Goal: Task Accomplishment & Management: Manage account settings

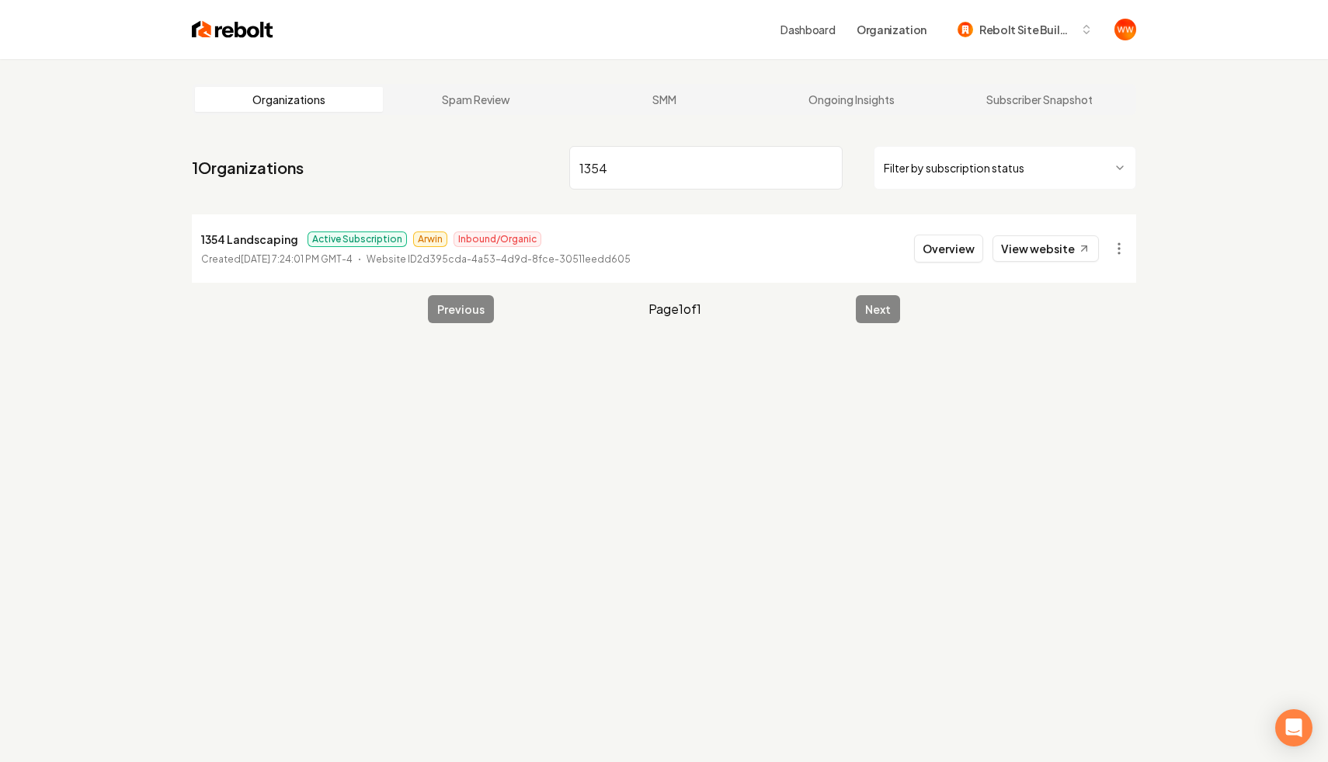
type input "1354"
click at [777, 516] on div "Organizations Spam Review SMM Ongoing Insights Subscriber Snapshot 1 Organizati…" at bounding box center [664, 440] width 1328 height 762
click at [274, 245] on p "1354 Landscaping" at bounding box center [249, 239] width 97 height 19
click at [260, 239] on p "1354 Landscaping" at bounding box center [249, 239] width 97 height 19
click at [945, 258] on button "Overview" at bounding box center [948, 248] width 69 height 28
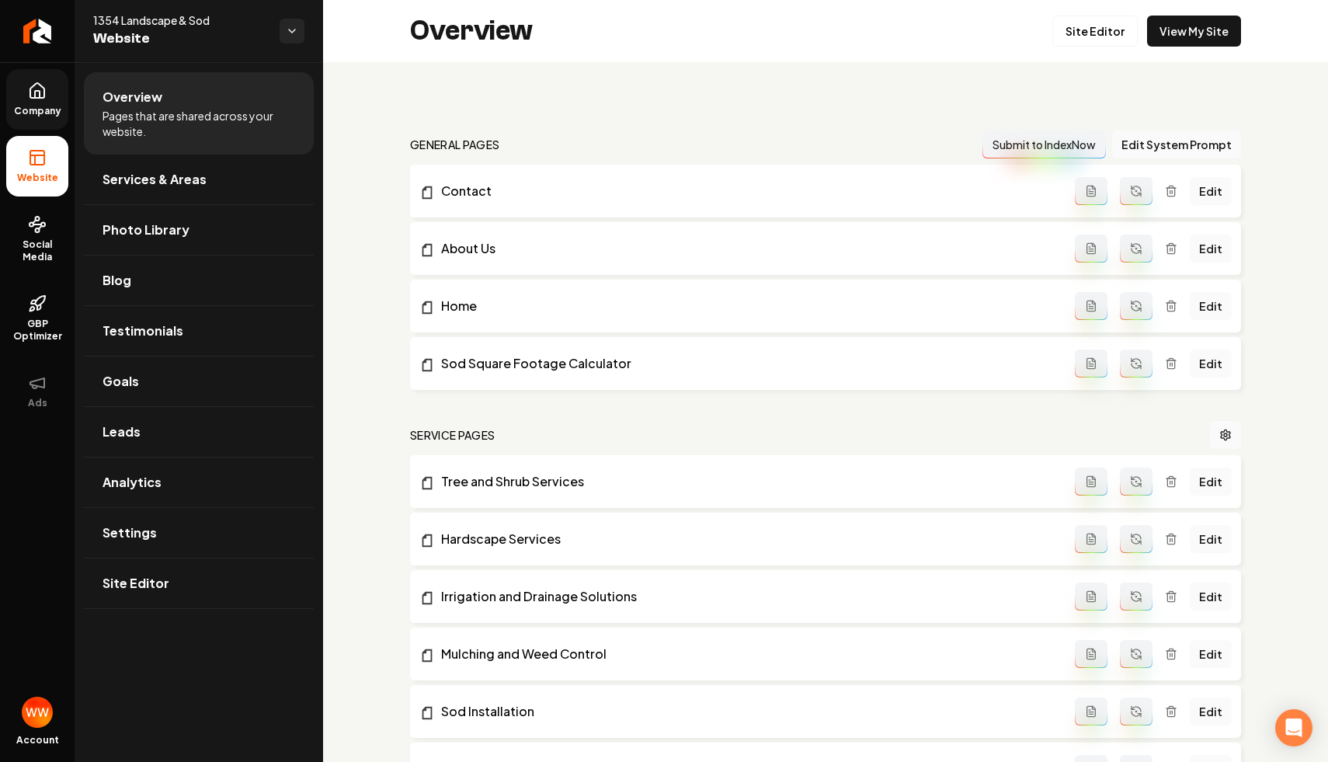
click at [52, 124] on link "Company" at bounding box center [37, 99] width 62 height 61
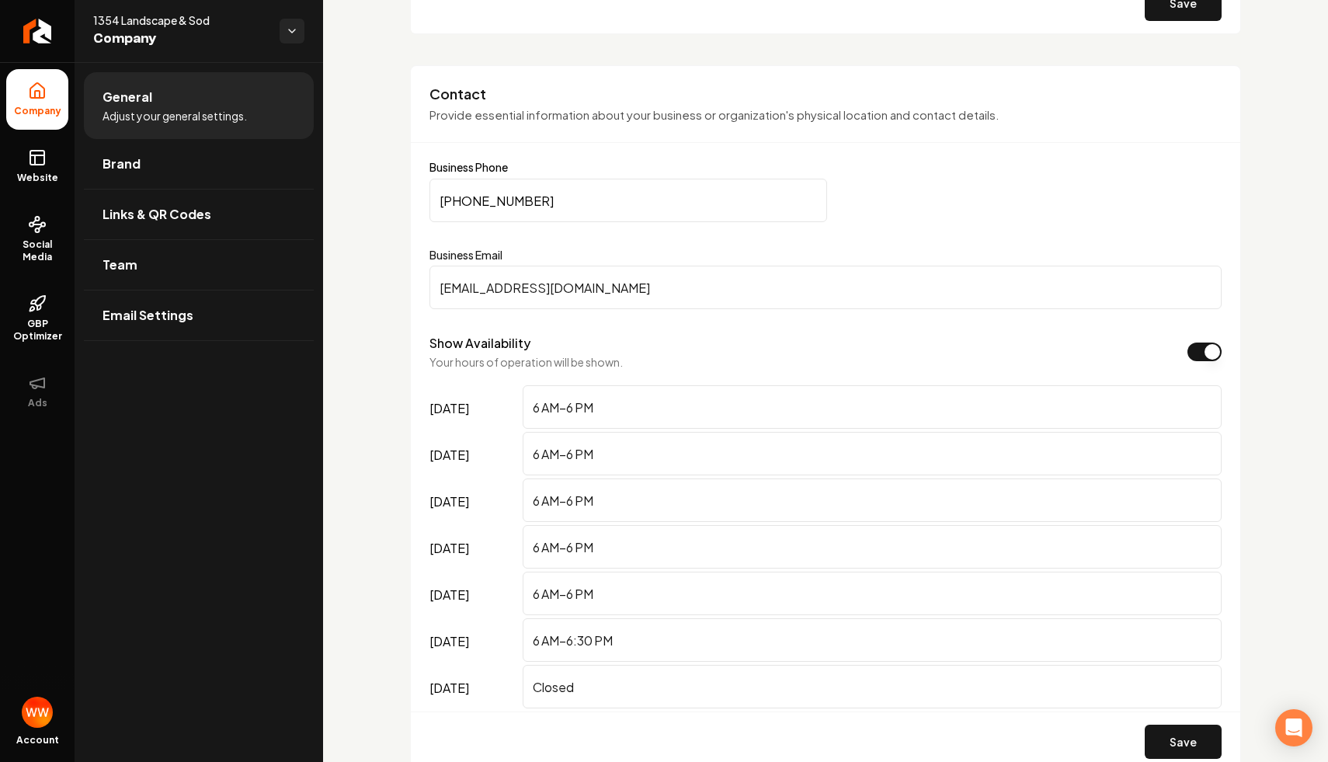
scroll to position [724, 0]
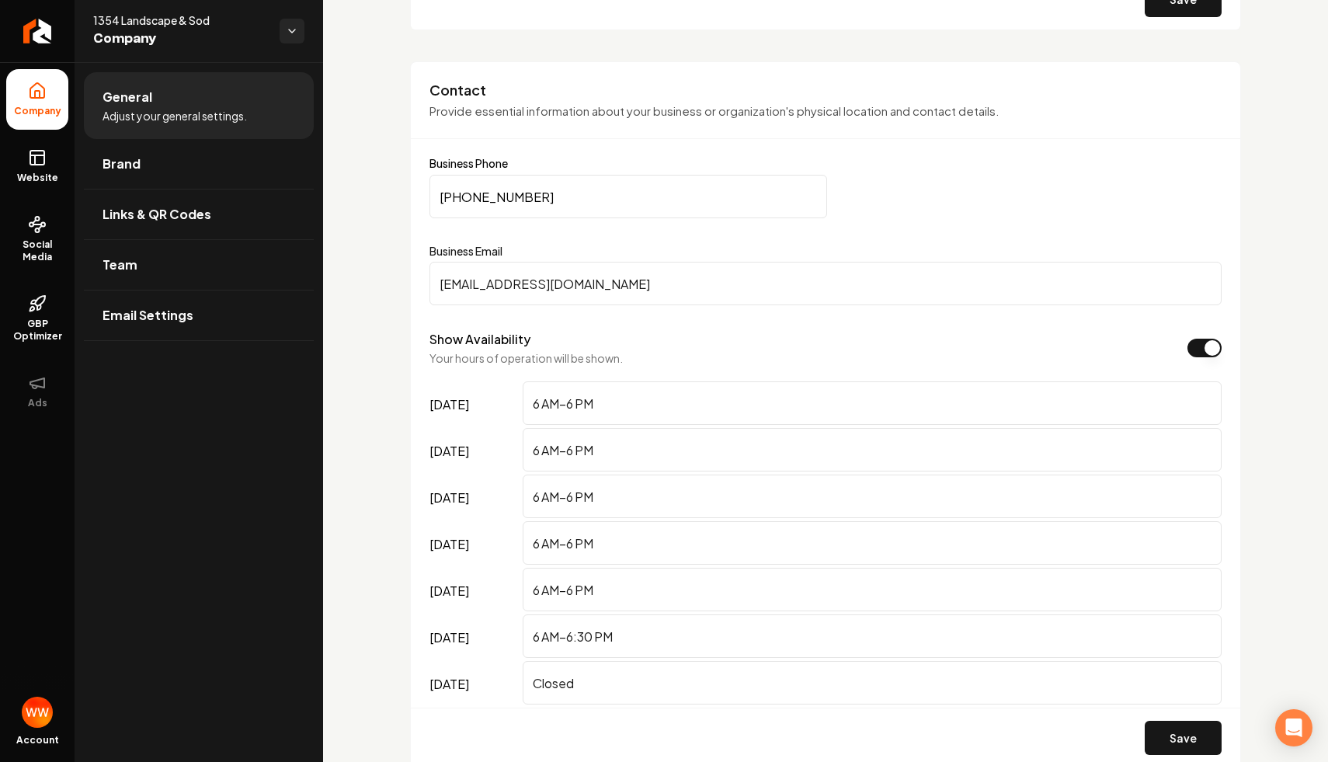
click at [585, 204] on input "[PHONE_NUMBER]" at bounding box center [627, 196] width 397 height 43
click at [593, 204] on input "[PHONE_NUMBER]" at bounding box center [627, 196] width 397 height 43
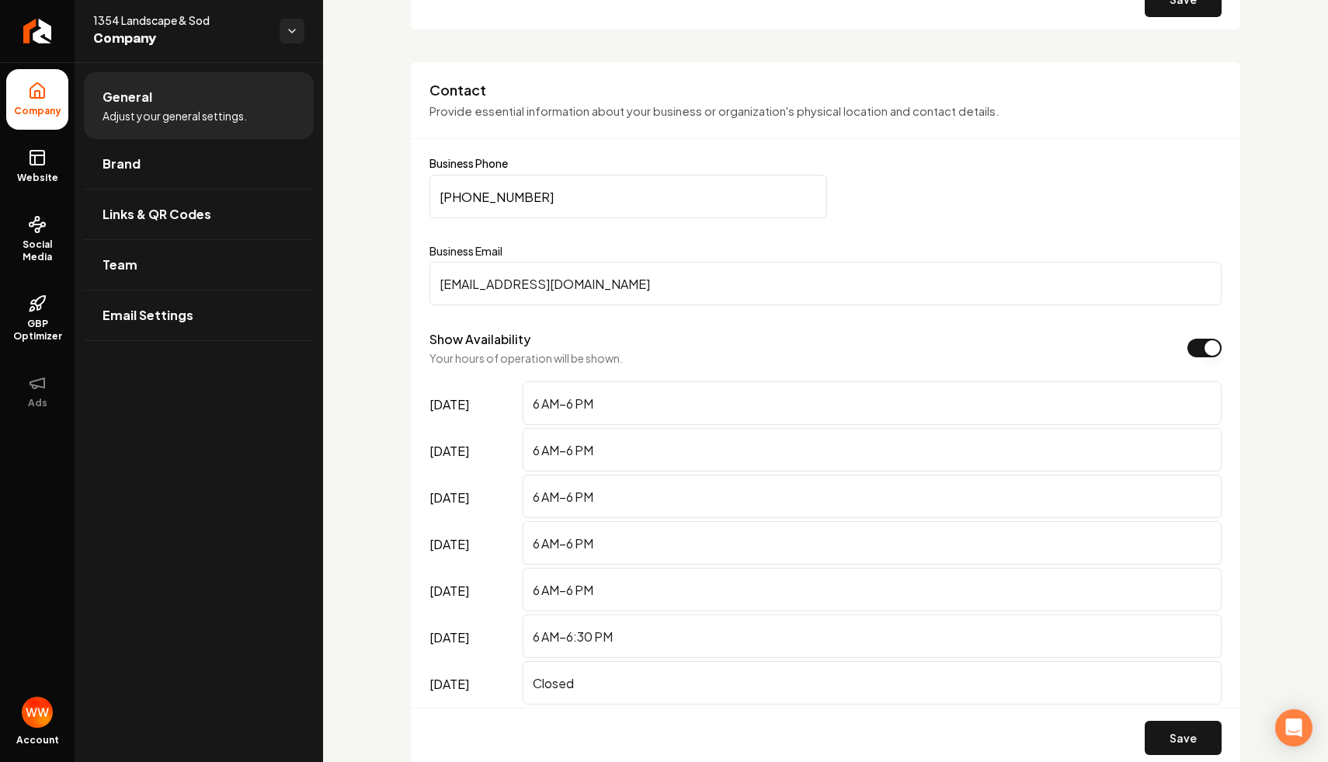
click at [593, 204] on input "[PHONE_NUMBER]" at bounding box center [627, 196] width 397 height 43
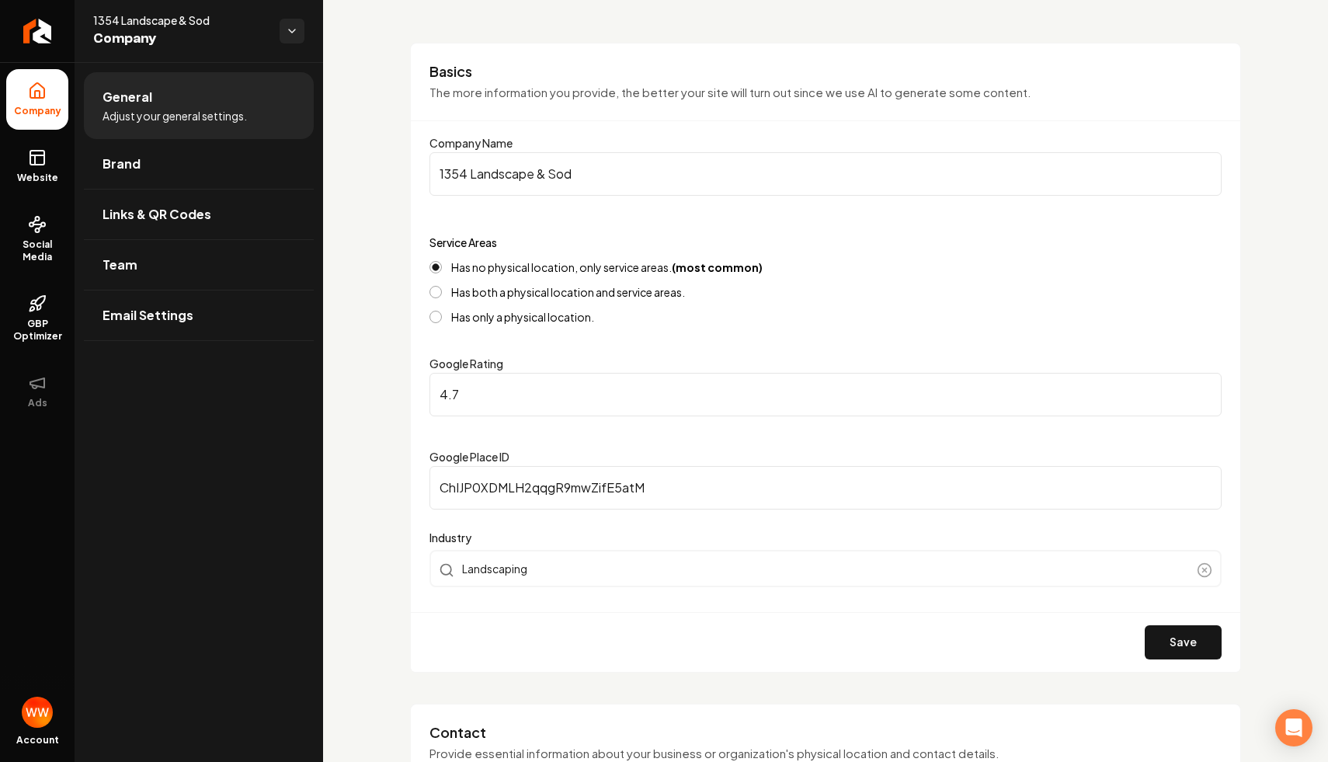
scroll to position [0, 0]
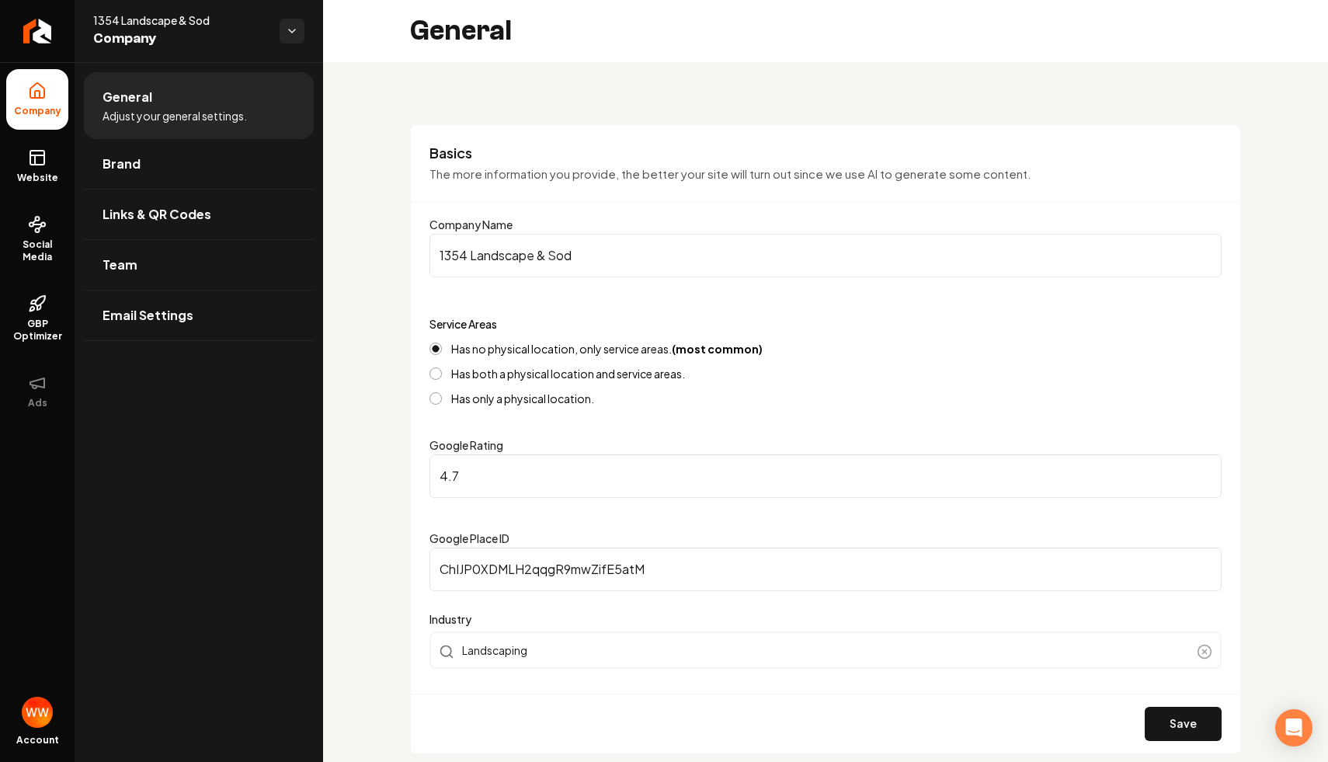
click at [527, 368] on label "Has both a physical location and service areas." at bounding box center [568, 373] width 234 height 11
click at [442, 367] on button "Has both a physical location and service areas." at bounding box center [435, 373] width 12 height 12
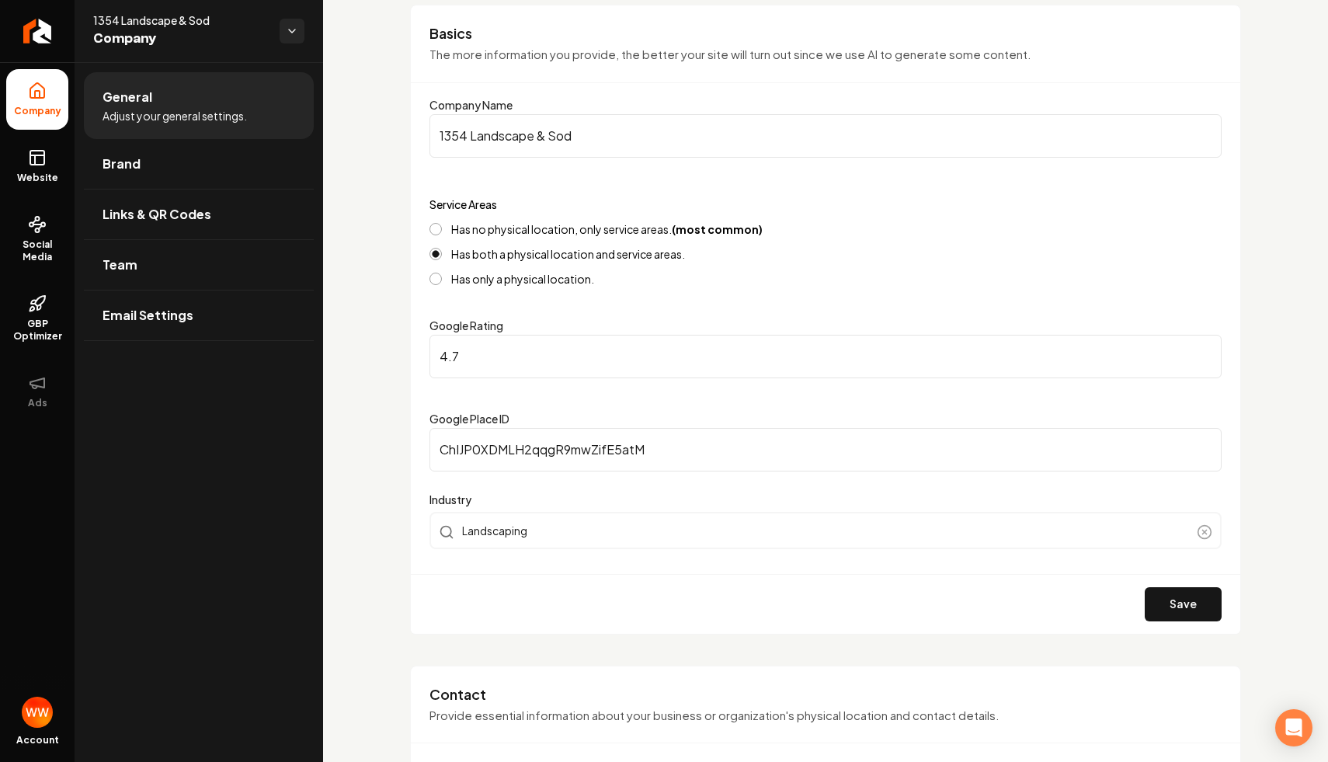
scroll to position [193, 0]
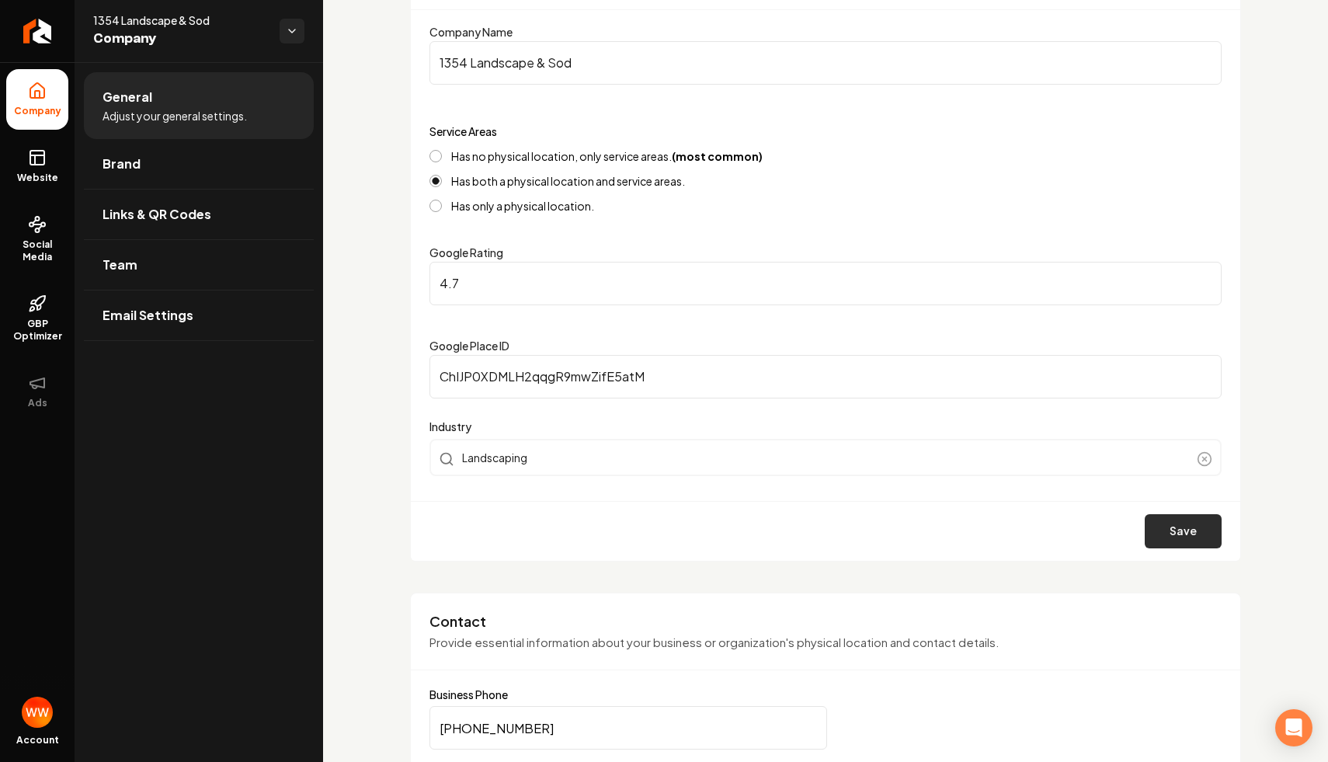
click at [1169, 539] on button "Save" at bounding box center [1182, 531] width 77 height 34
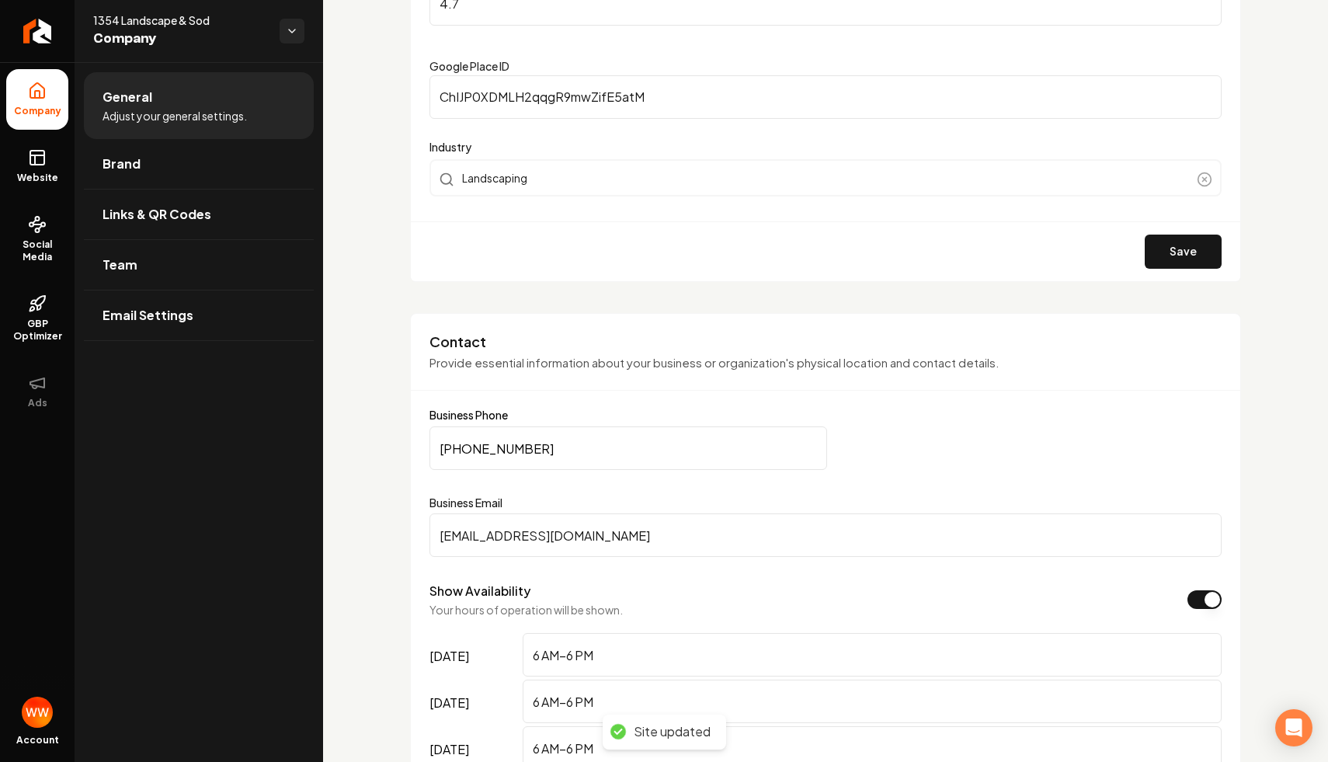
scroll to position [637, 0]
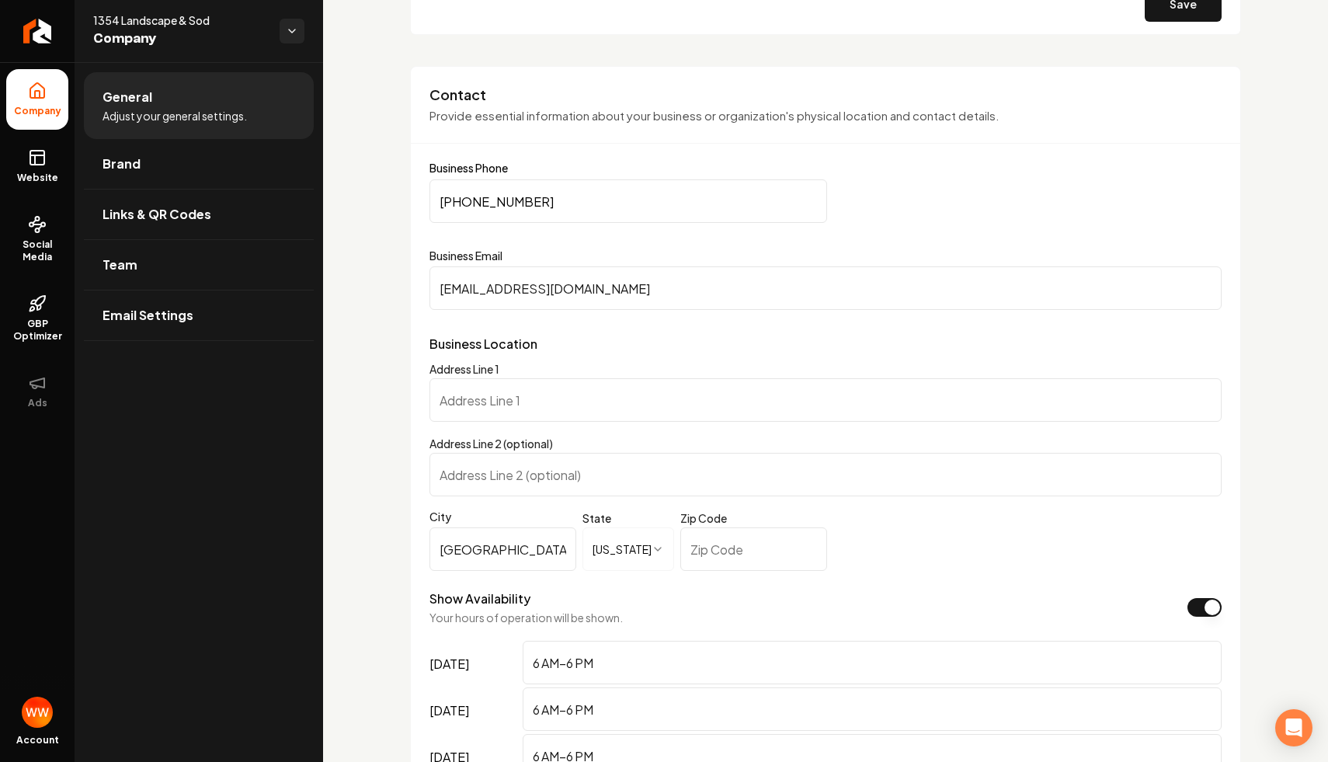
scroll to position [745, 0]
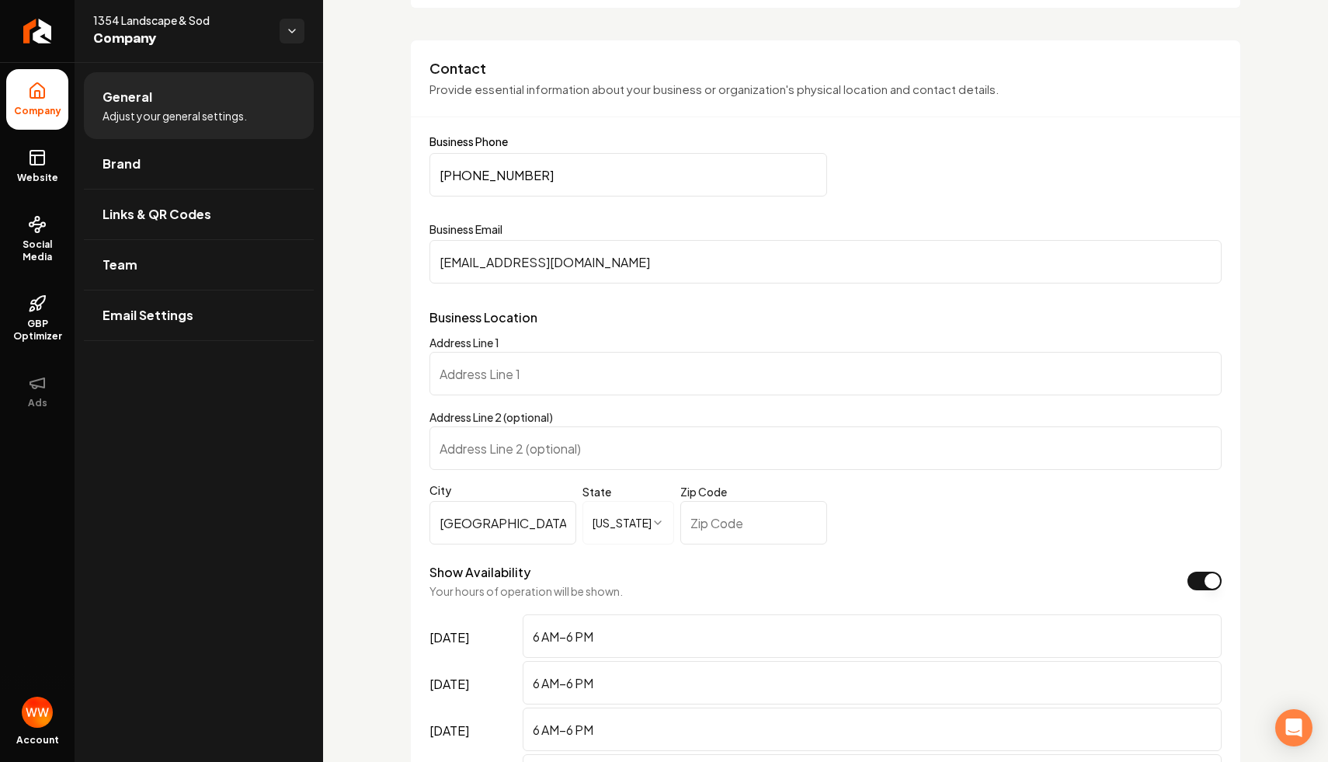
click at [643, 376] on input "Address Line 1" at bounding box center [825, 373] width 792 height 43
click at [422, 391] on div "**********" at bounding box center [825, 521] width 831 height 962
click at [531, 461] on input "Address Line 2 (optional)" at bounding box center [825, 447] width 792 height 43
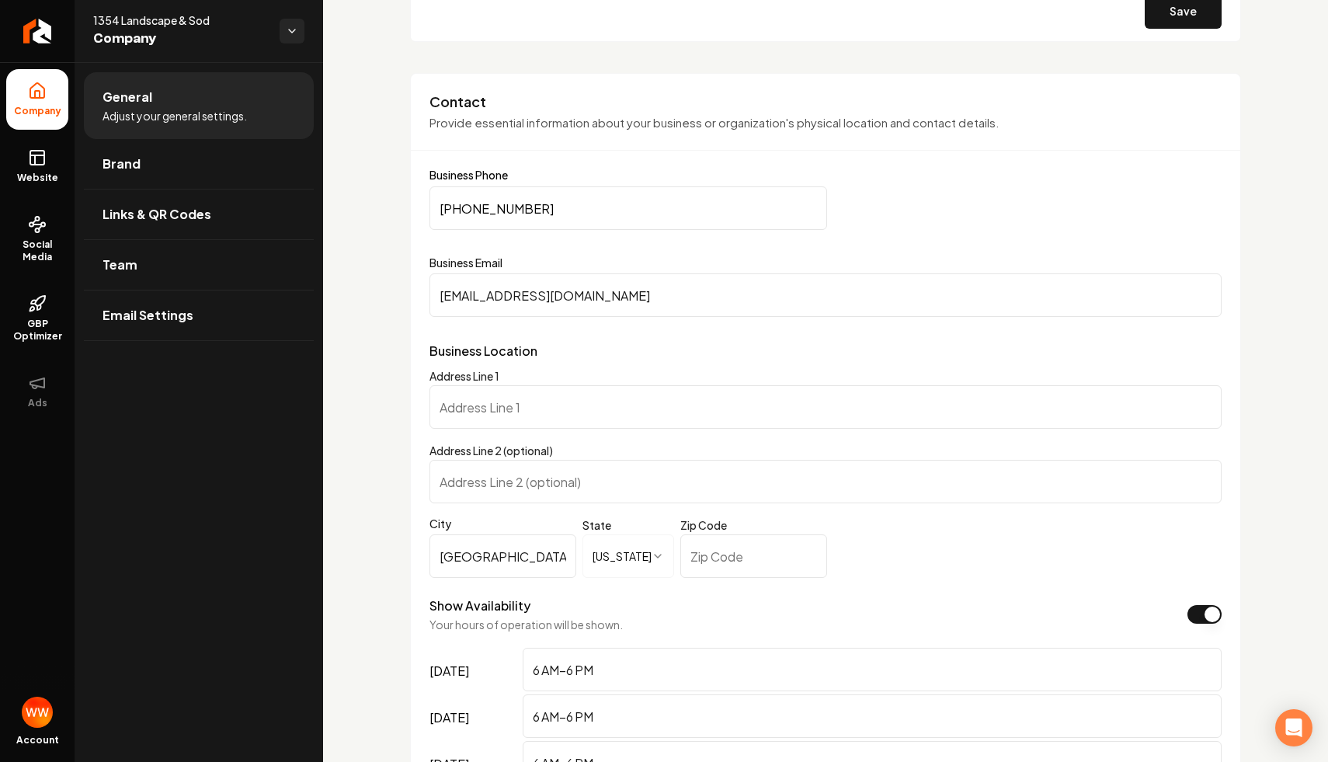
scroll to position [682, 0]
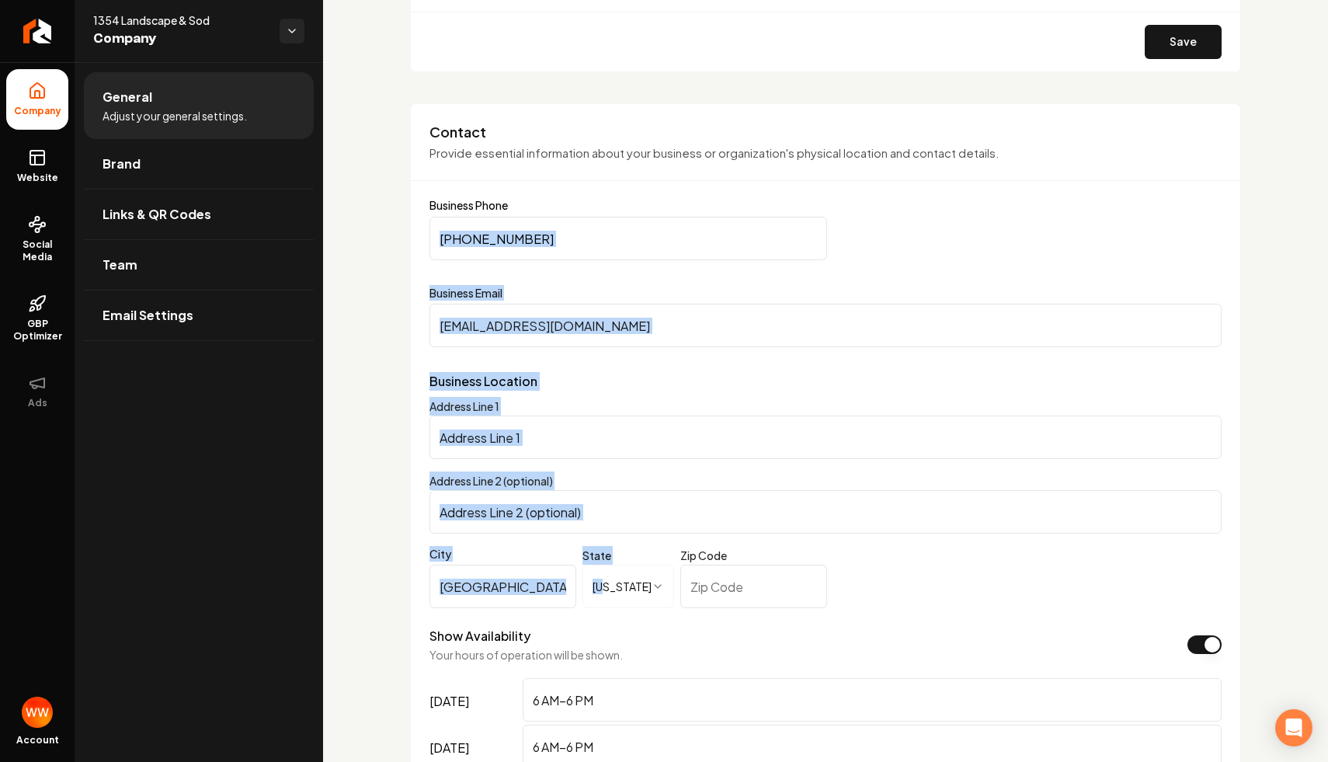
drag, startPoint x: 559, startPoint y: 213, endPoint x: 614, endPoint y: 585, distance: 375.9
click at [614, 585] on form "**********" at bounding box center [825, 632] width 792 height 864
click at [614, 440] on input "Address Line 1" at bounding box center [825, 436] width 792 height 43
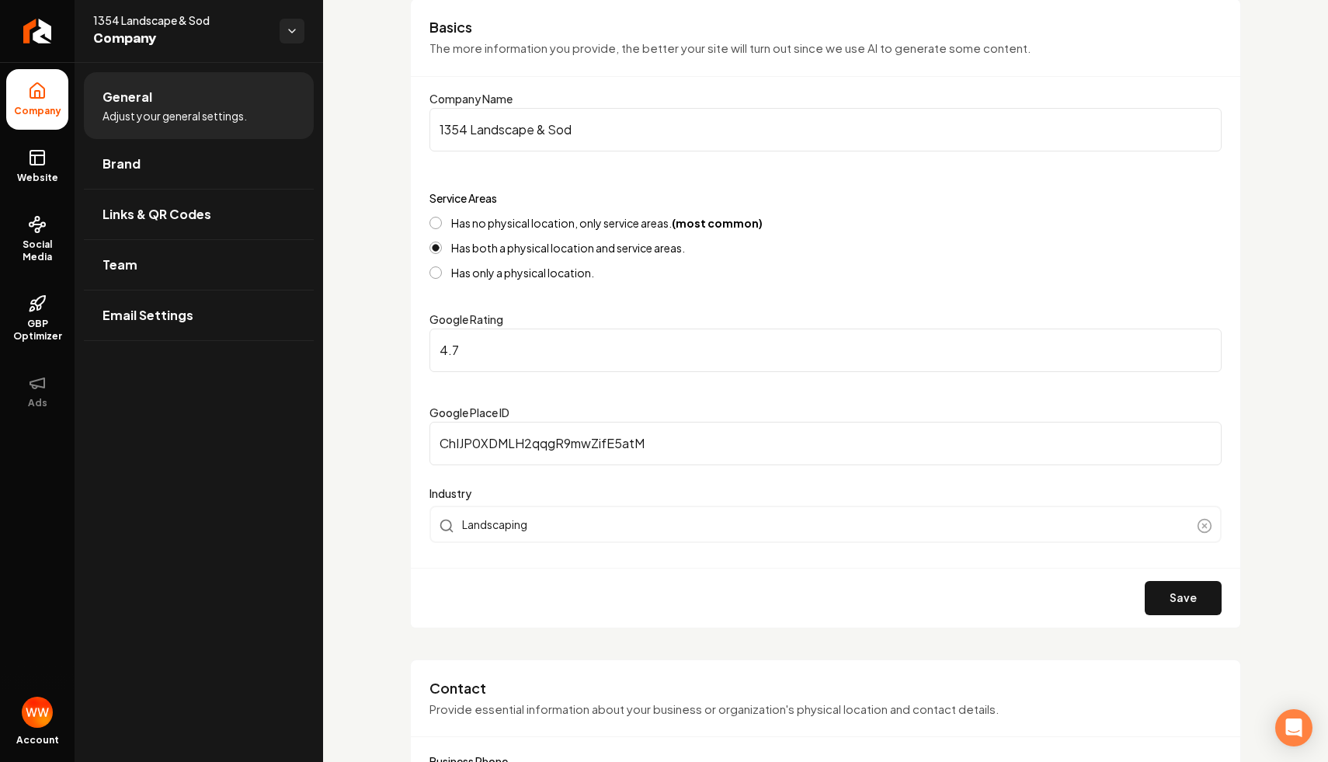
scroll to position [121, 0]
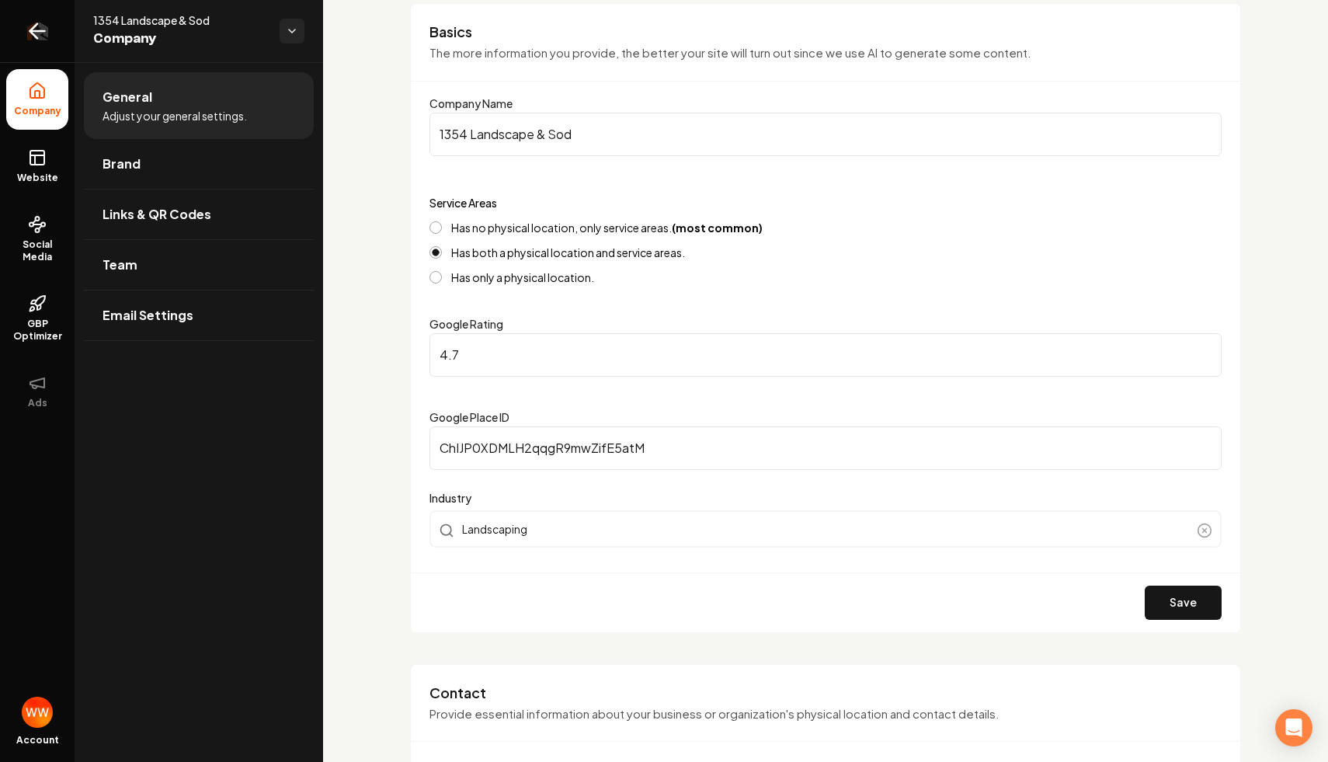
click at [47, 40] on icon "Return to dashboard" at bounding box center [37, 31] width 25 height 25
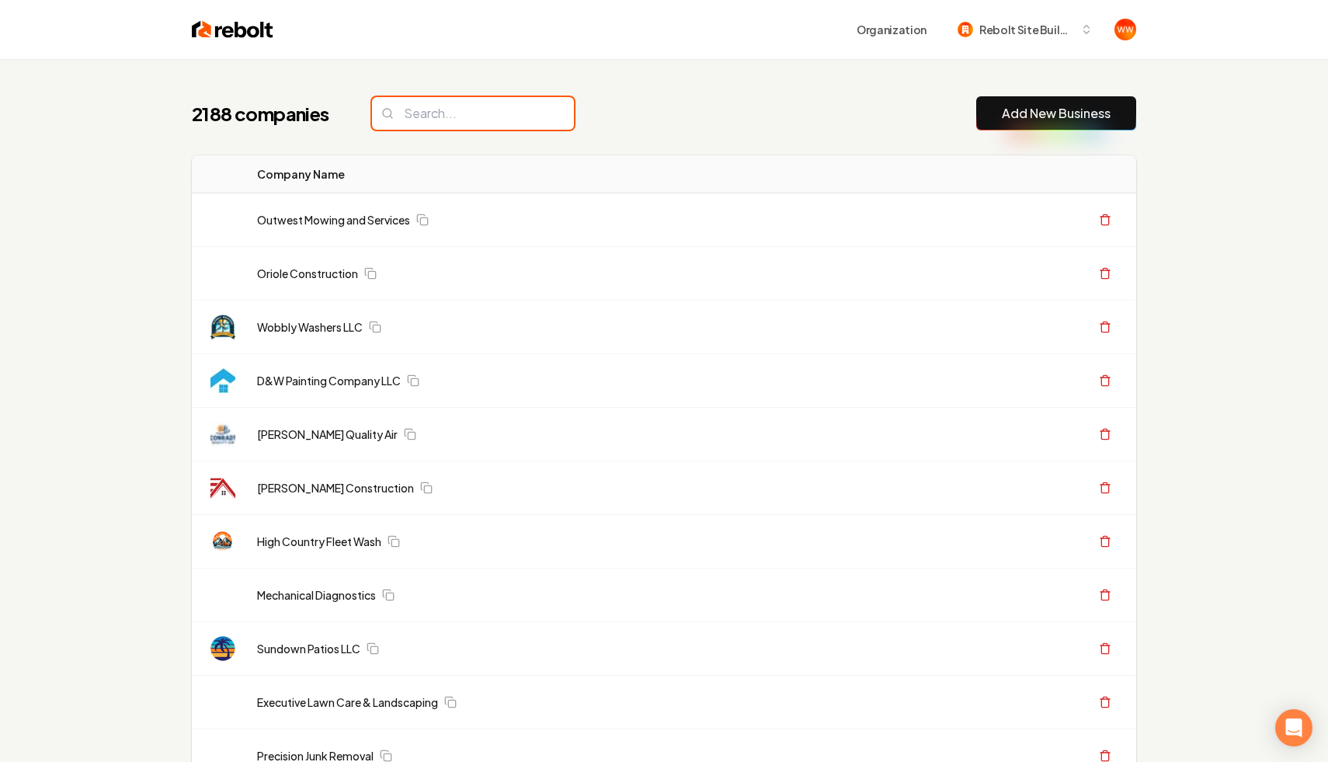
click at [463, 101] on input "search" at bounding box center [473, 113] width 202 height 33
click at [433, 104] on input "search" at bounding box center [473, 113] width 202 height 33
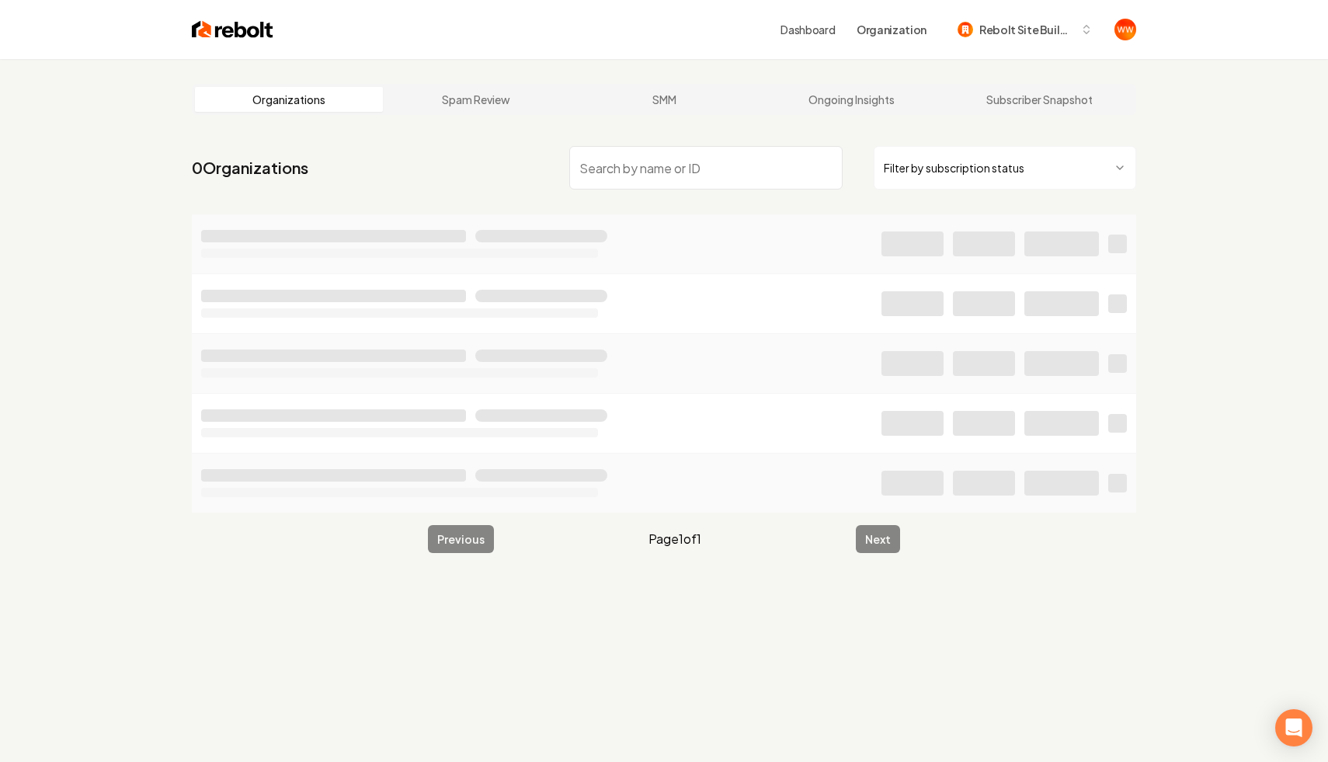
click at [432, 106] on link "Spam Review" at bounding box center [477, 99] width 188 height 25
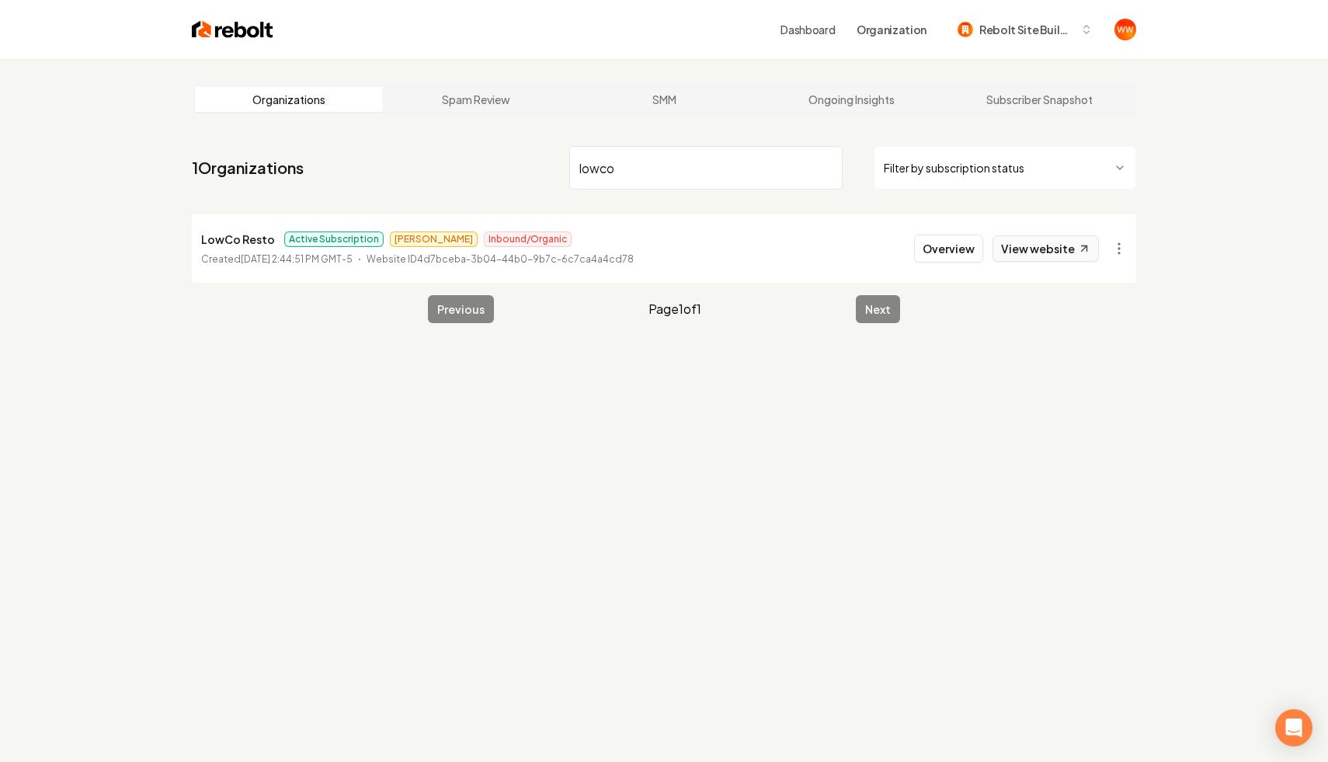
type input "lowco"
click at [1043, 248] on link "View website" at bounding box center [1045, 248] width 106 height 26
click at [843, 355] on div "Organizations Spam Review SMM Ongoing Insights Subscriber Snapshot 1 Organizati…" at bounding box center [664, 440] width 1328 height 762
click at [251, 237] on p "LowCo Resto" at bounding box center [238, 239] width 74 height 19
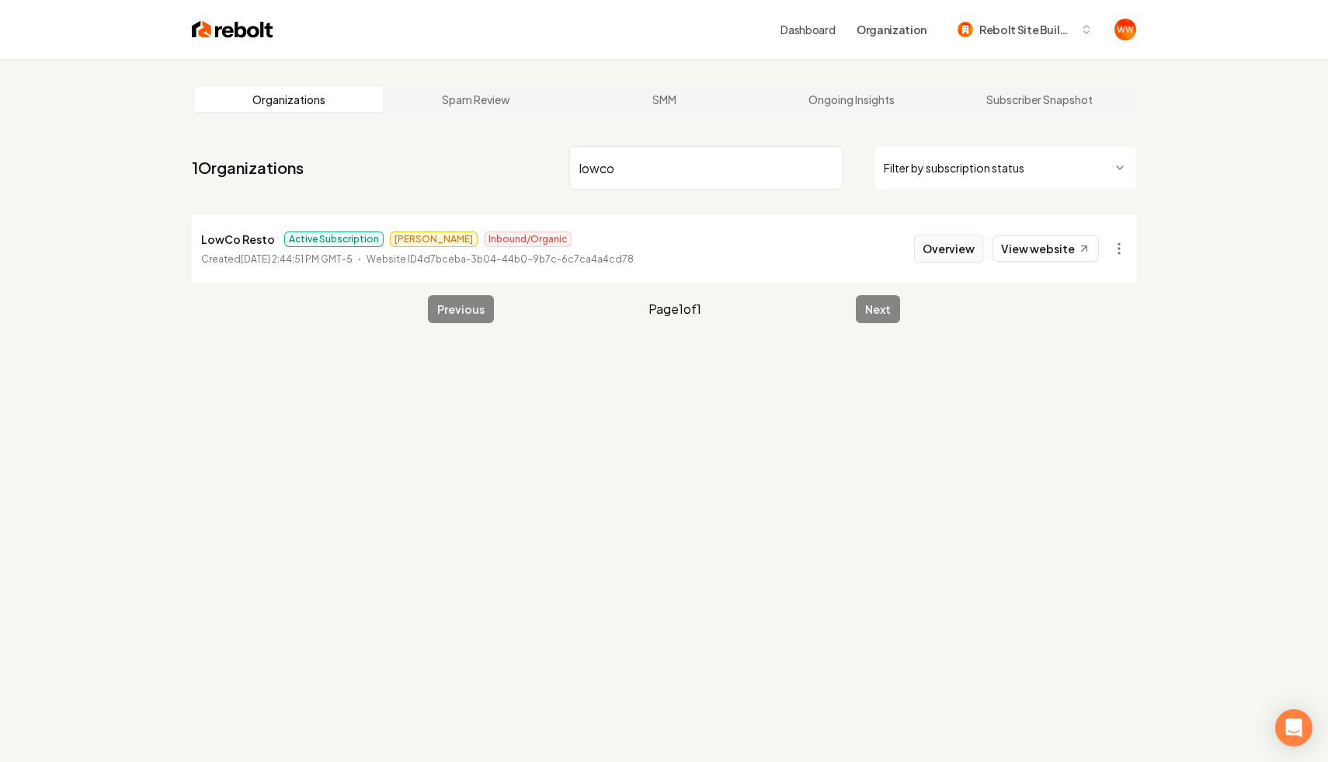
click at [943, 252] on button "Overview" at bounding box center [948, 248] width 69 height 28
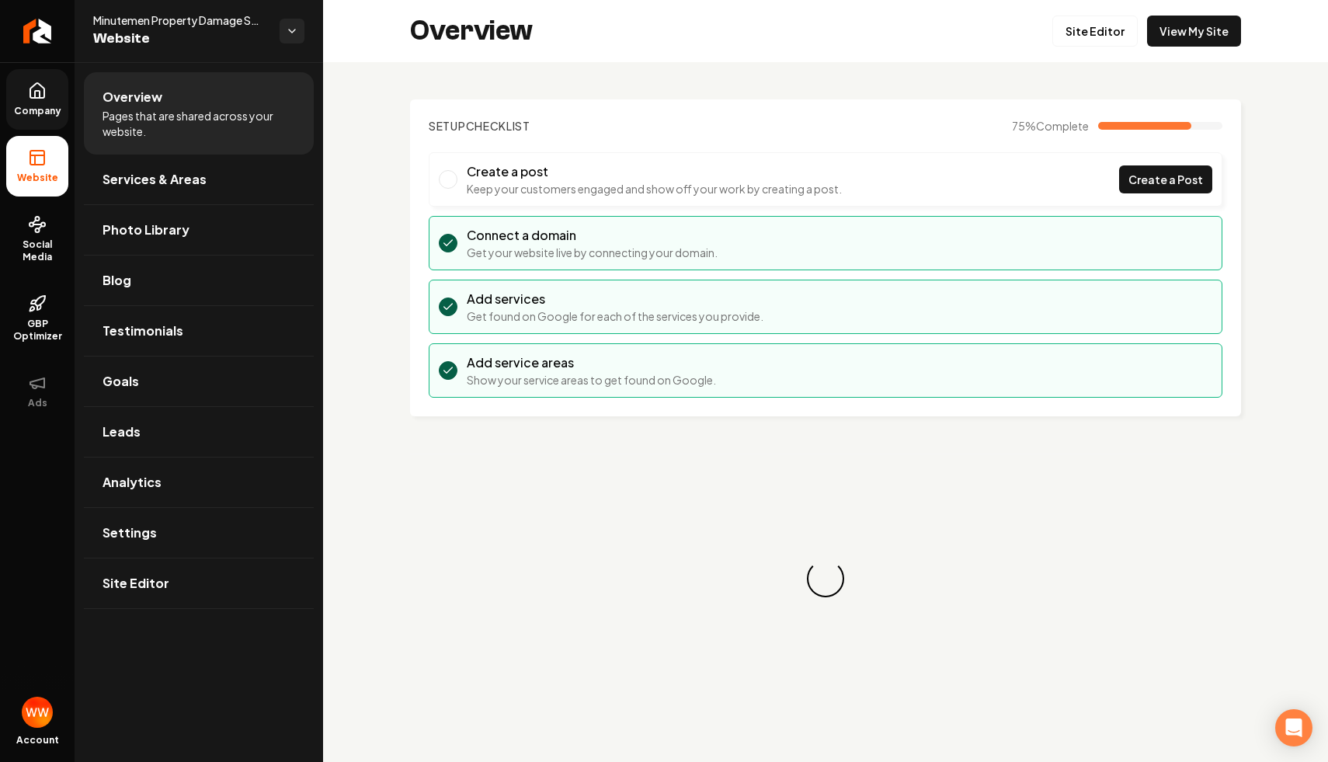
click at [46, 111] on span "Company" at bounding box center [38, 111] width 60 height 12
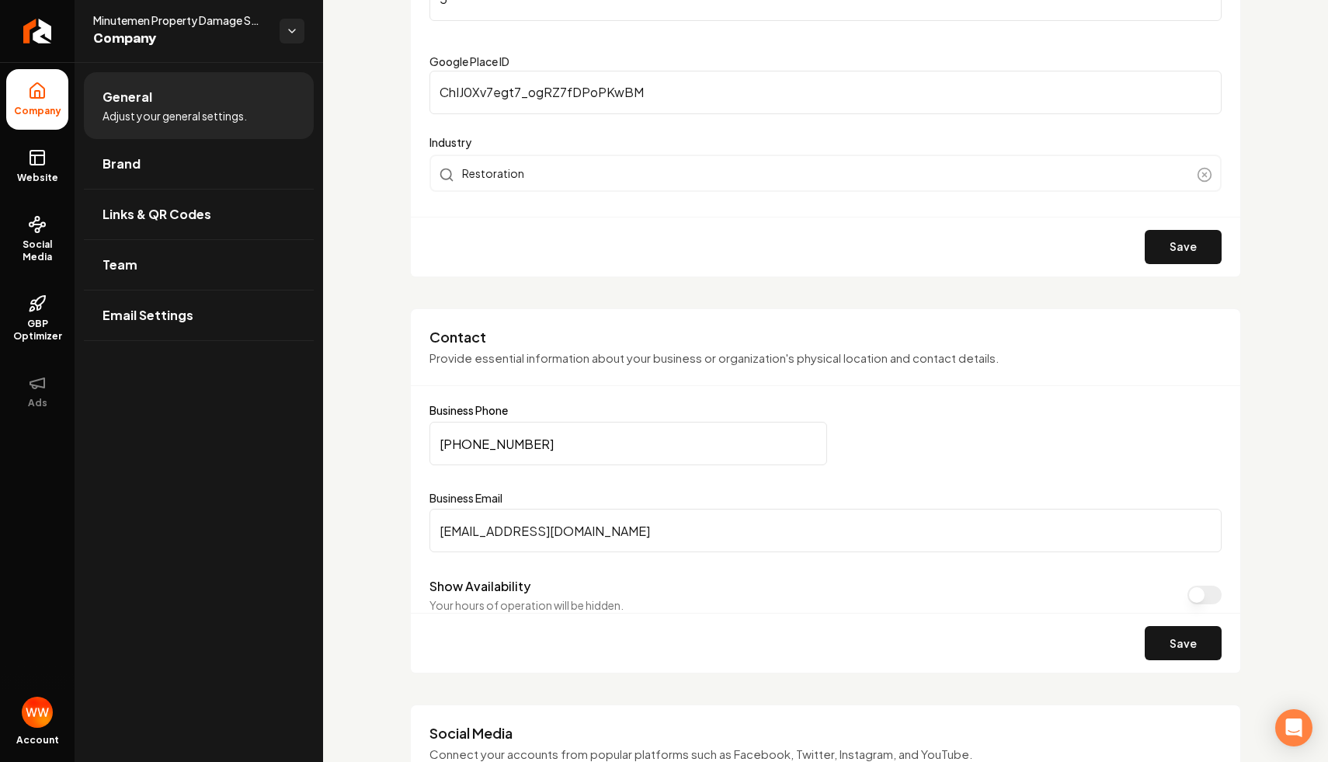
scroll to position [579, 0]
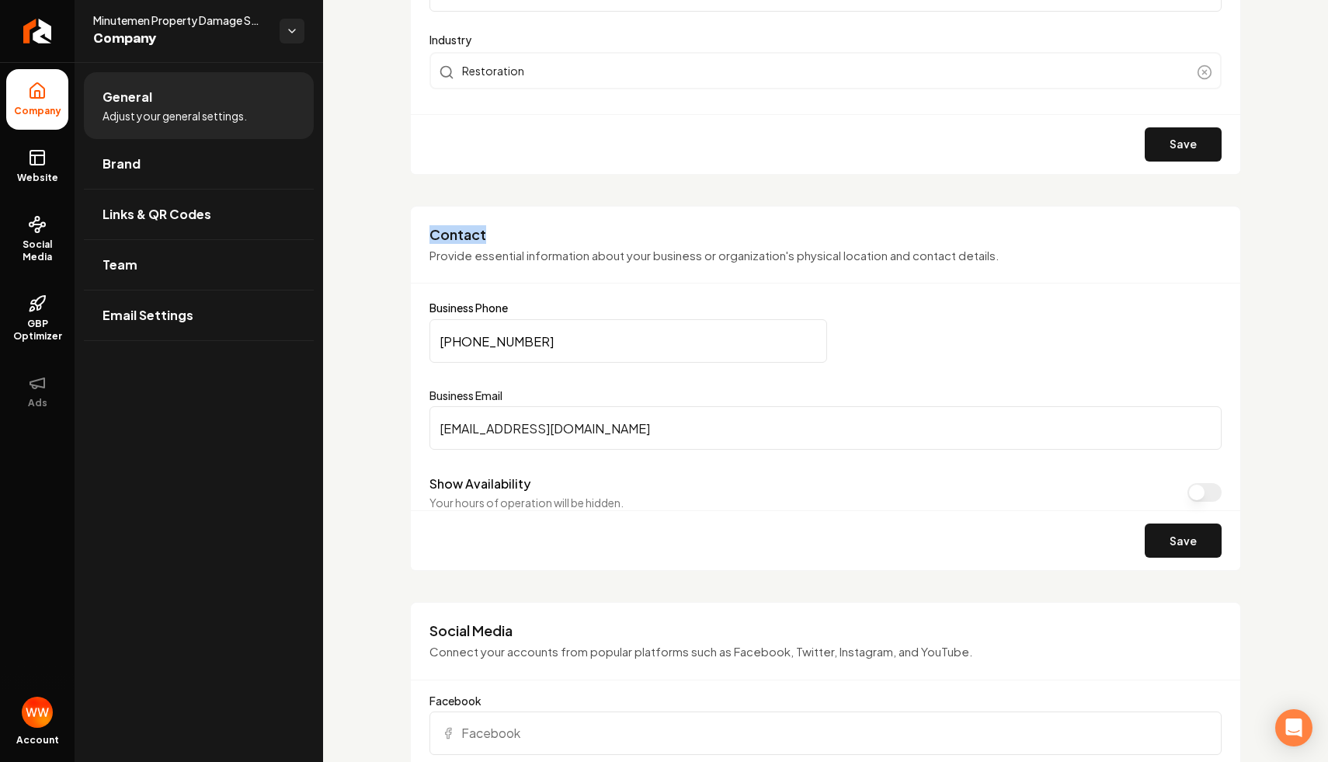
drag, startPoint x: 494, startPoint y: 229, endPoint x: 411, endPoint y: 210, distance: 84.6
click at [411, 209] on div "Contact Provide essential information about your business or organization's phy…" at bounding box center [825, 389] width 831 height 366
click at [497, 231] on h3 "Contact" at bounding box center [825, 234] width 792 height 19
drag, startPoint x: 473, startPoint y: 238, endPoint x: 414, endPoint y: 233, distance: 59.3
click at [414, 233] on div "Contact Provide essential information about your business or organization's phy…" at bounding box center [825, 254] width 829 height 59
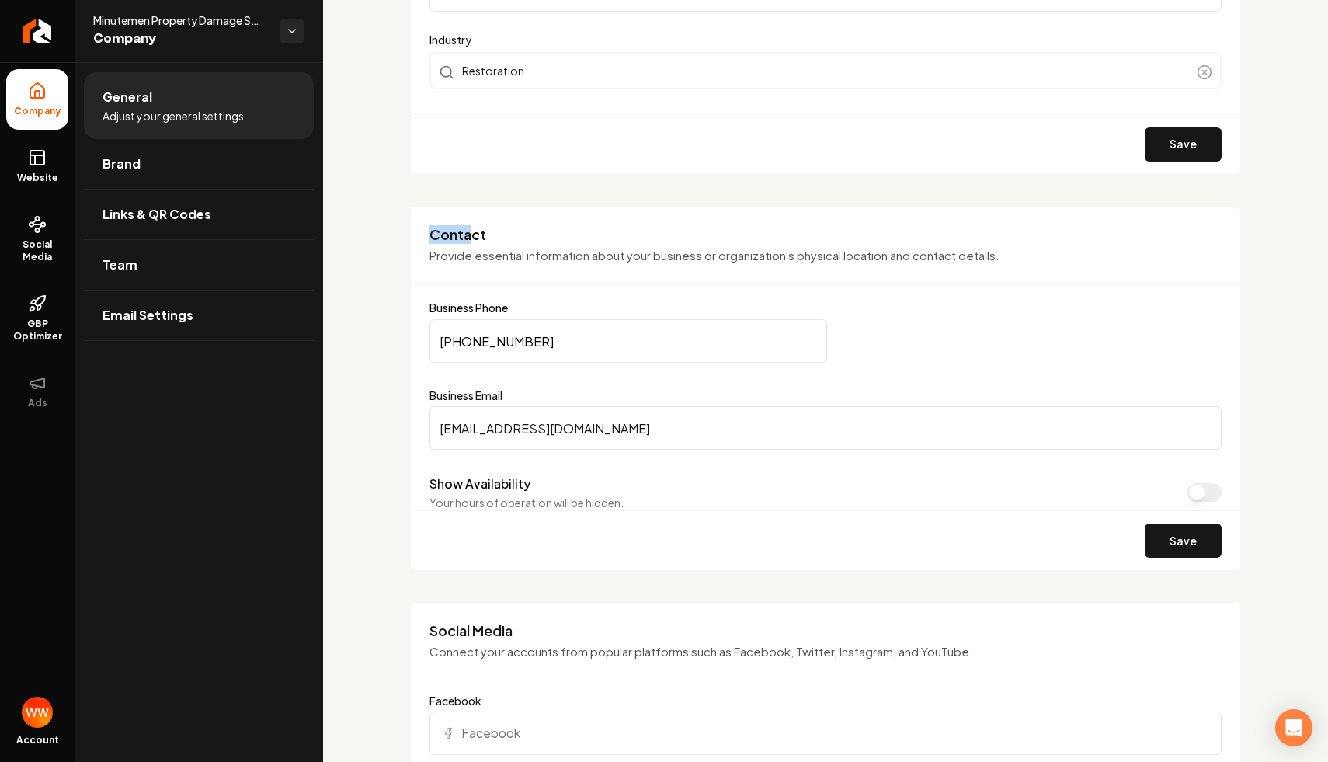
click at [480, 235] on h3 "Contact" at bounding box center [825, 234] width 792 height 19
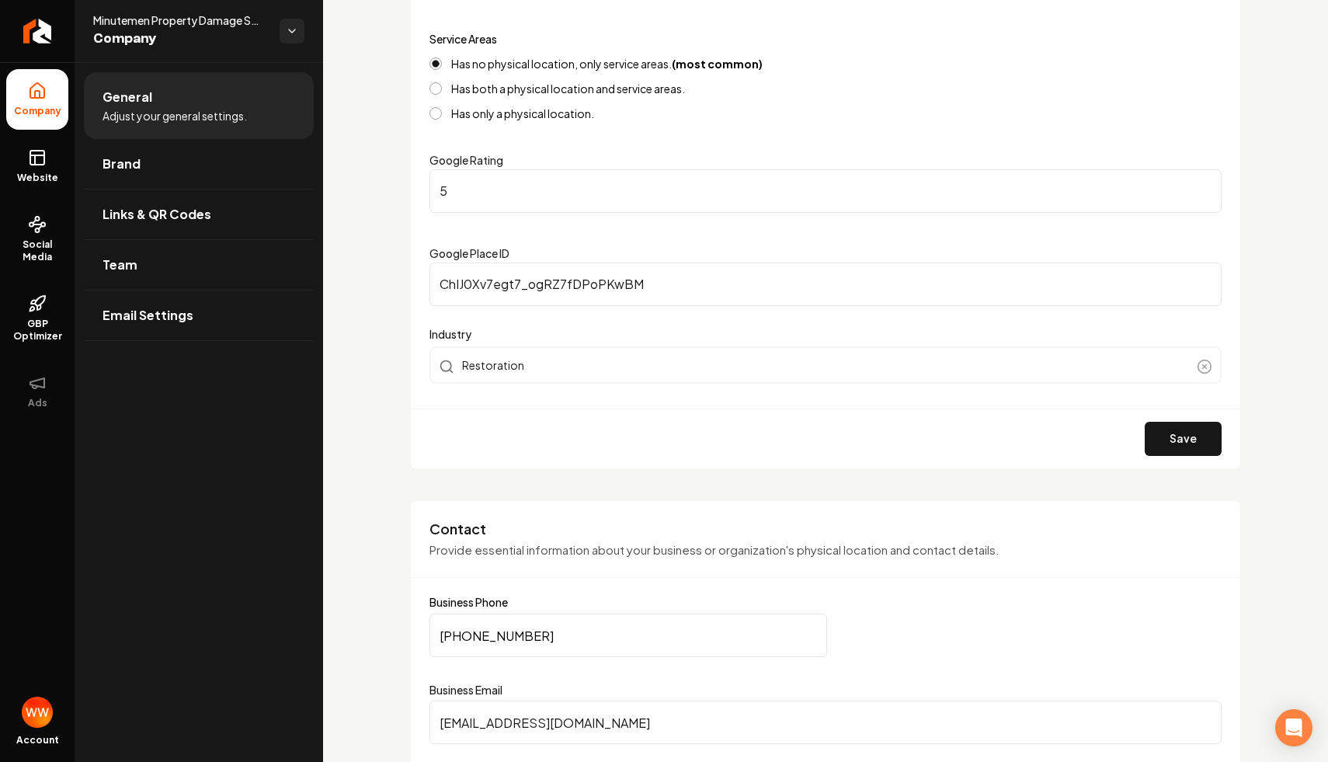
scroll to position [145, 0]
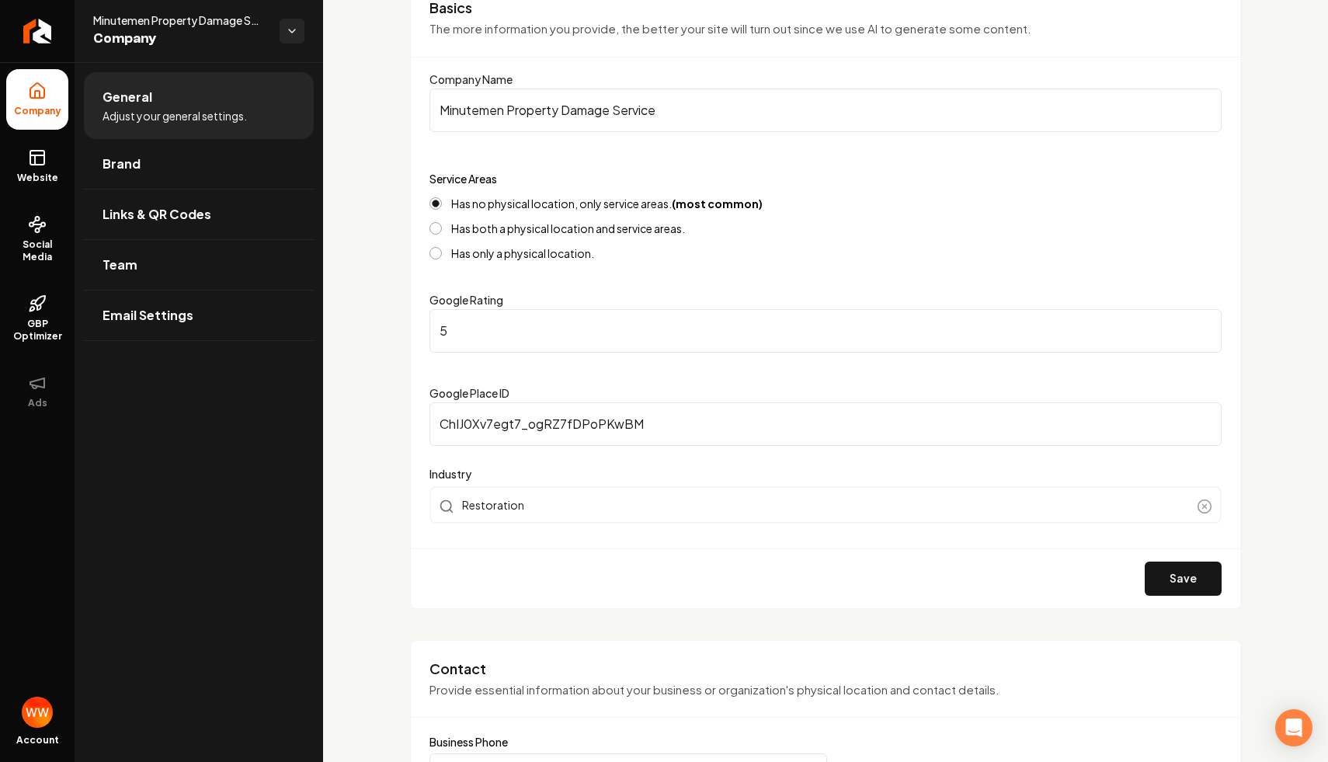
click at [460, 217] on div "Has no physical location, only service areas. (most common) Has both a physical…" at bounding box center [825, 228] width 792 height 62
click at [480, 236] on div "Has no physical location, only service areas. (most common) Has both a physical…" at bounding box center [825, 228] width 792 height 62
click at [474, 232] on label "Has both a physical location and service areas." at bounding box center [568, 228] width 234 height 11
click at [442, 232] on button "Has both a physical location and service areas." at bounding box center [435, 228] width 12 height 12
click at [473, 201] on label "Has no physical location, only service areas. (most common)" at bounding box center [606, 203] width 311 height 11
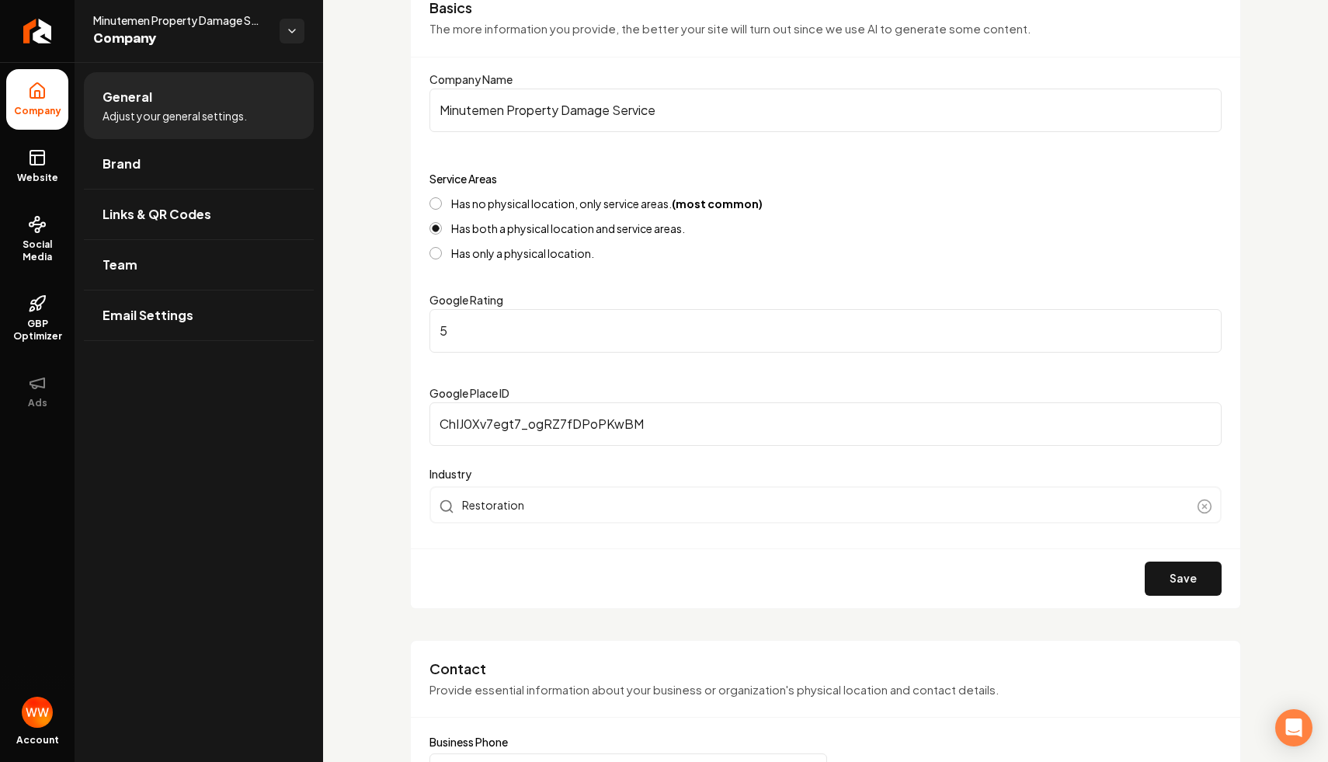
click at [442, 201] on button "Has no physical location, only service areas. (most common)" at bounding box center [435, 203] width 12 height 12
click at [38, 20] on icon "Return to dashboard" at bounding box center [37, 31] width 25 height 25
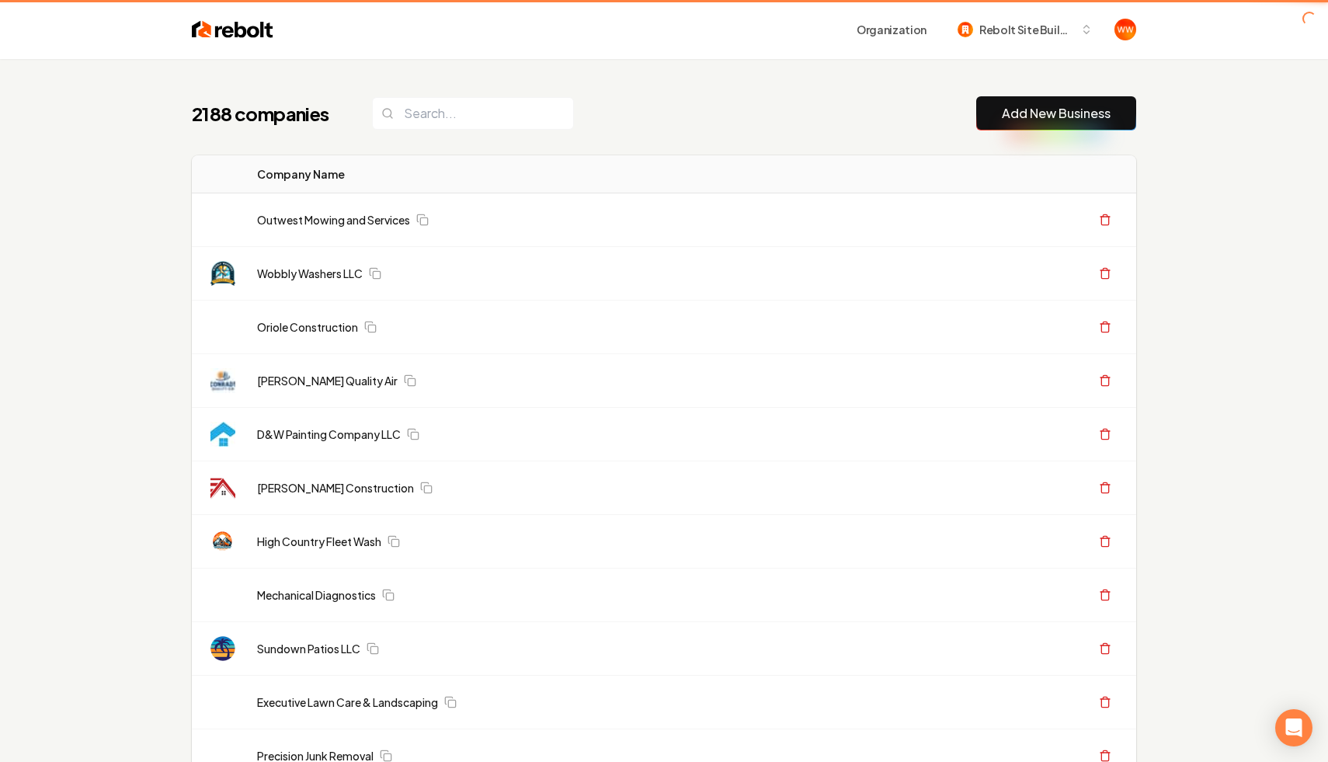
click at [451, 118] on input "search" at bounding box center [473, 113] width 202 height 33
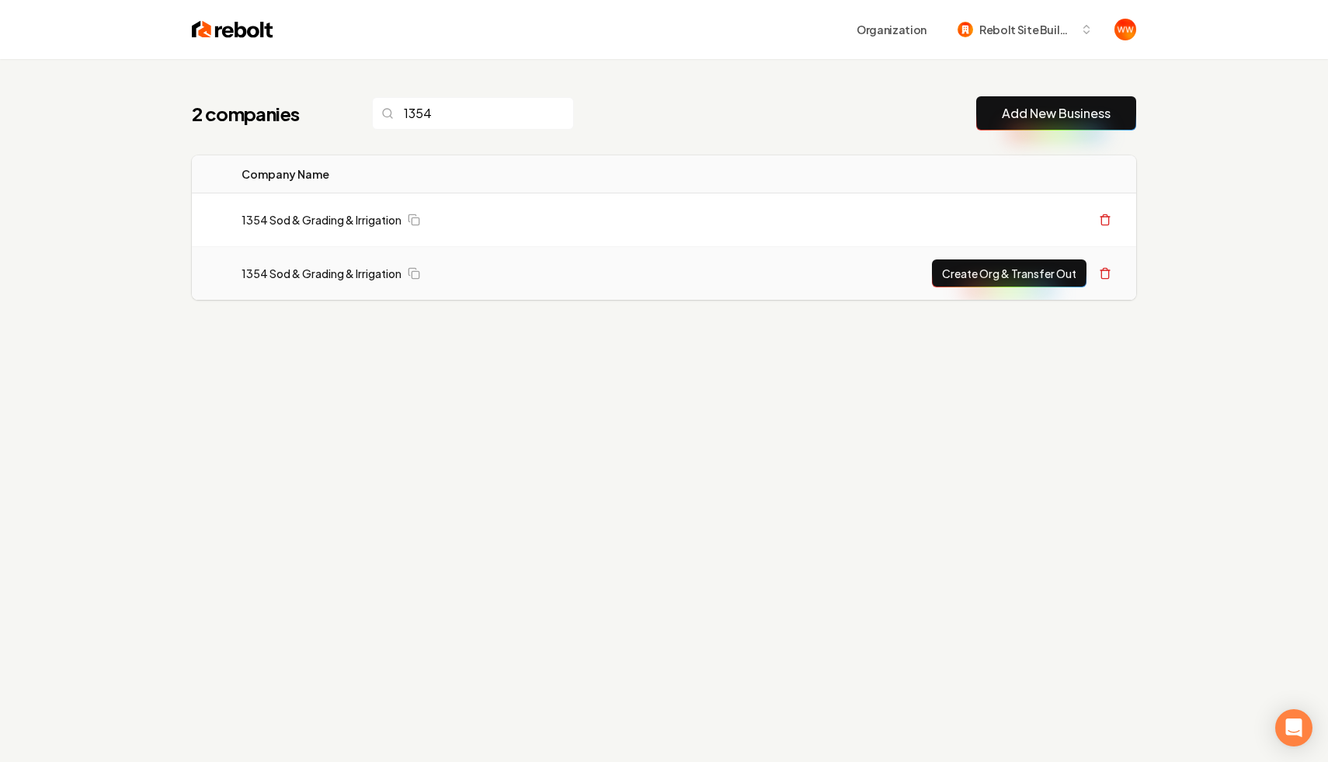
type input "1354"
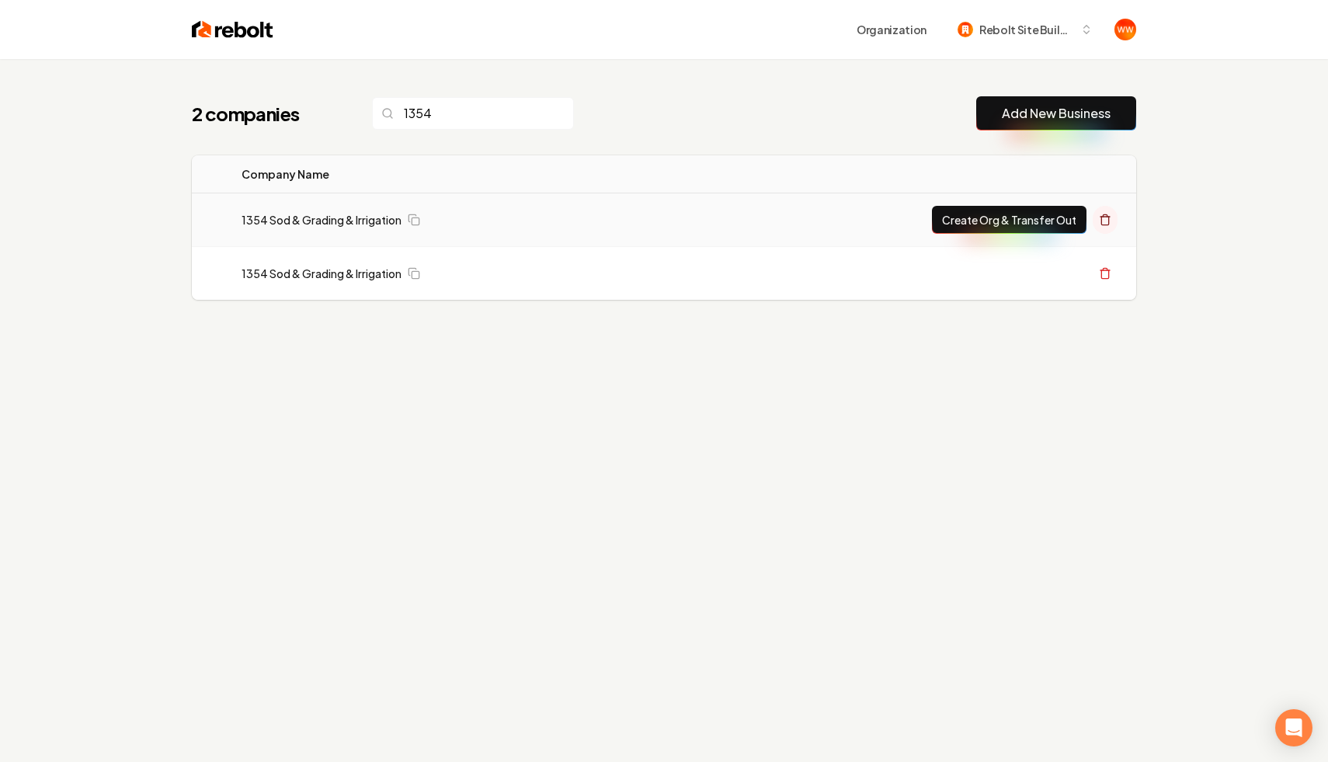
click at [1110, 224] on icon at bounding box center [1105, 219] width 12 height 12
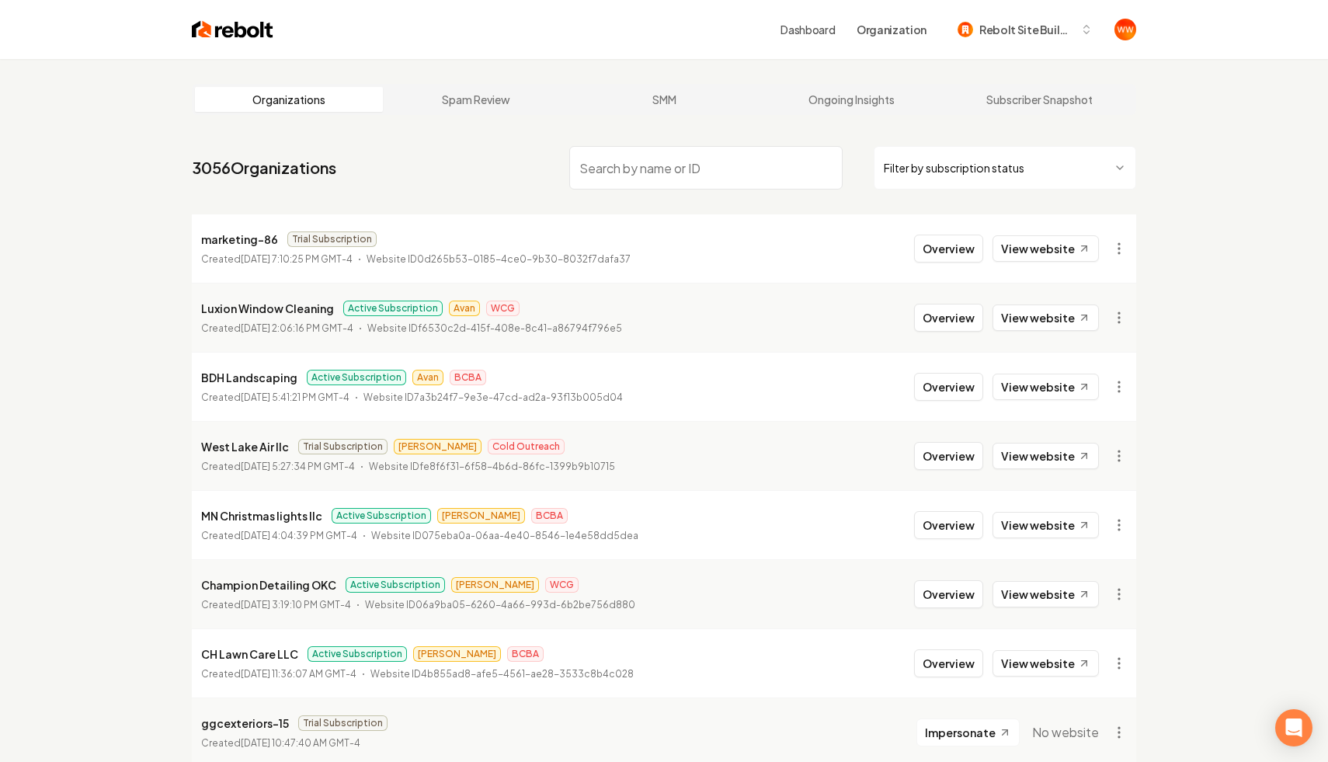
click at [609, 175] on input "search" at bounding box center [705, 167] width 273 height 43
type input "1354"
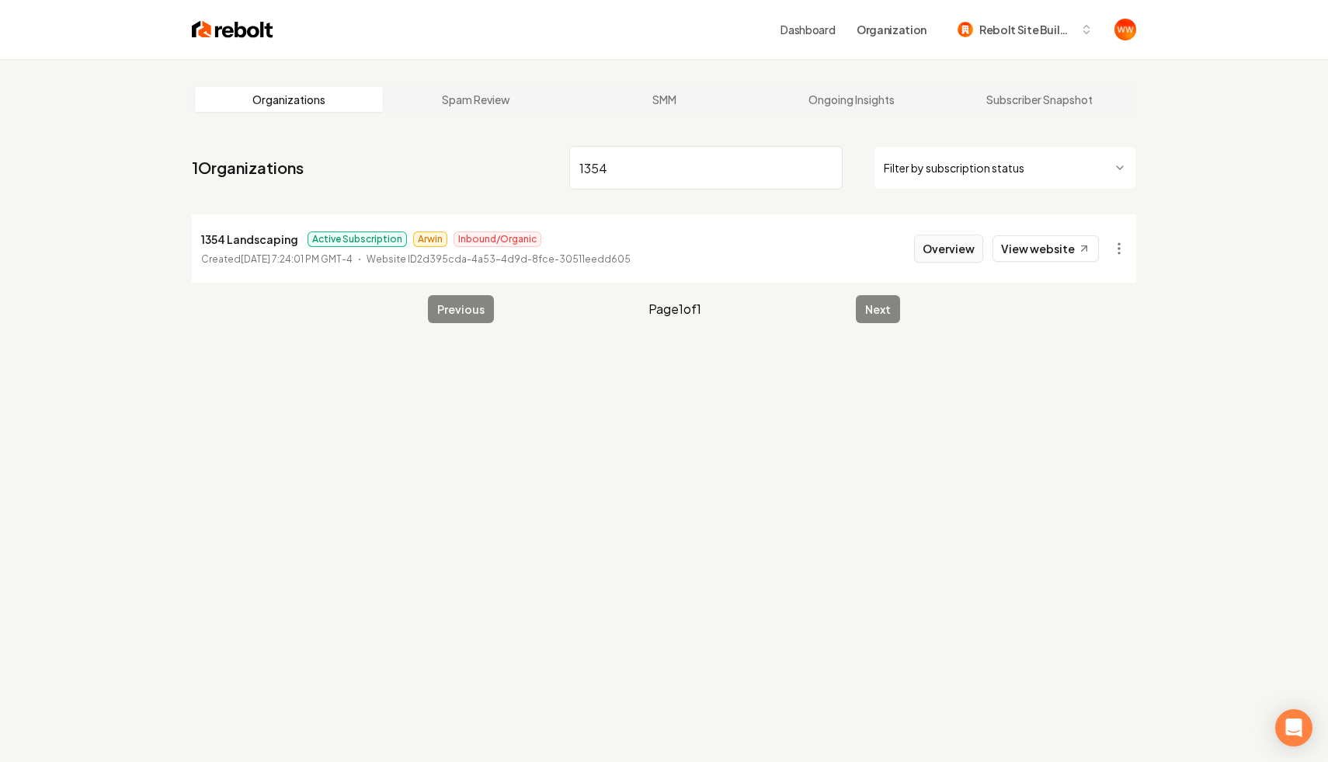
click at [947, 239] on button "Overview" at bounding box center [948, 248] width 69 height 28
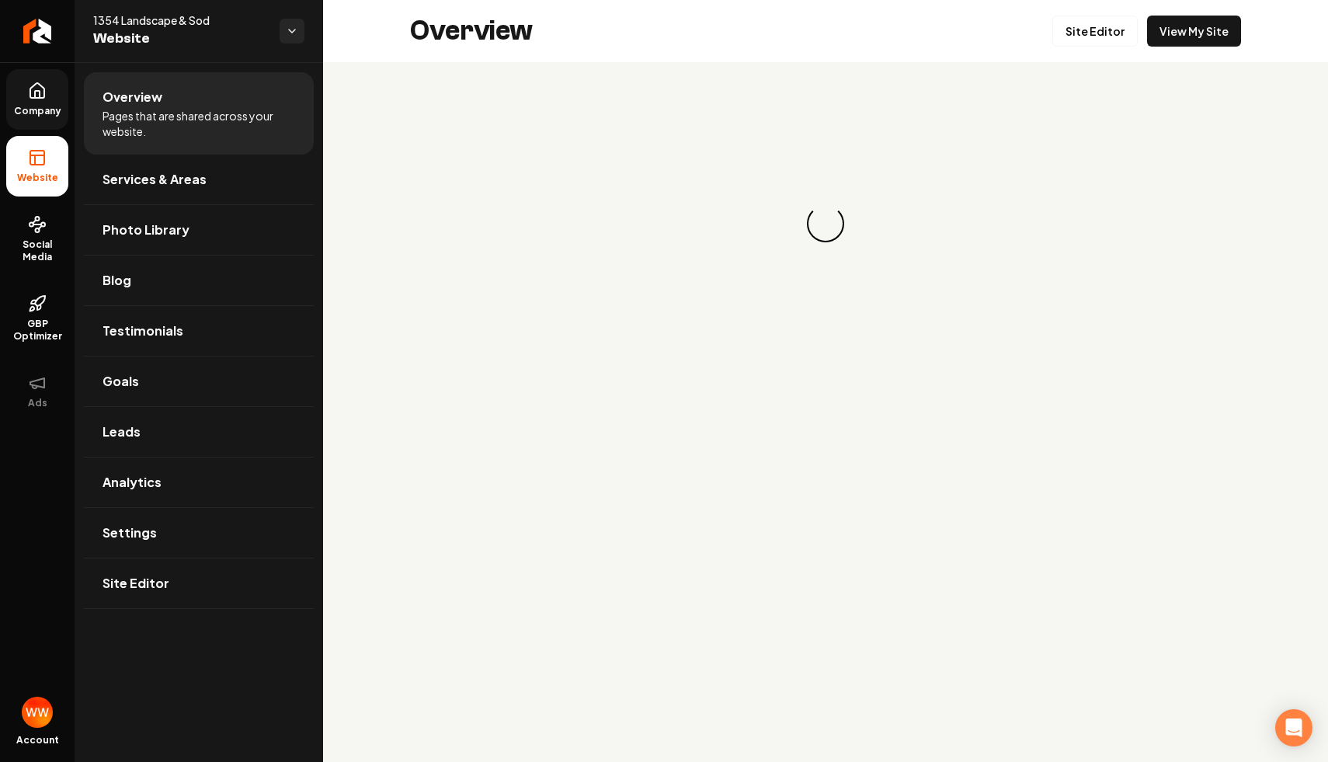
click at [25, 81] on link "Company" at bounding box center [37, 99] width 62 height 61
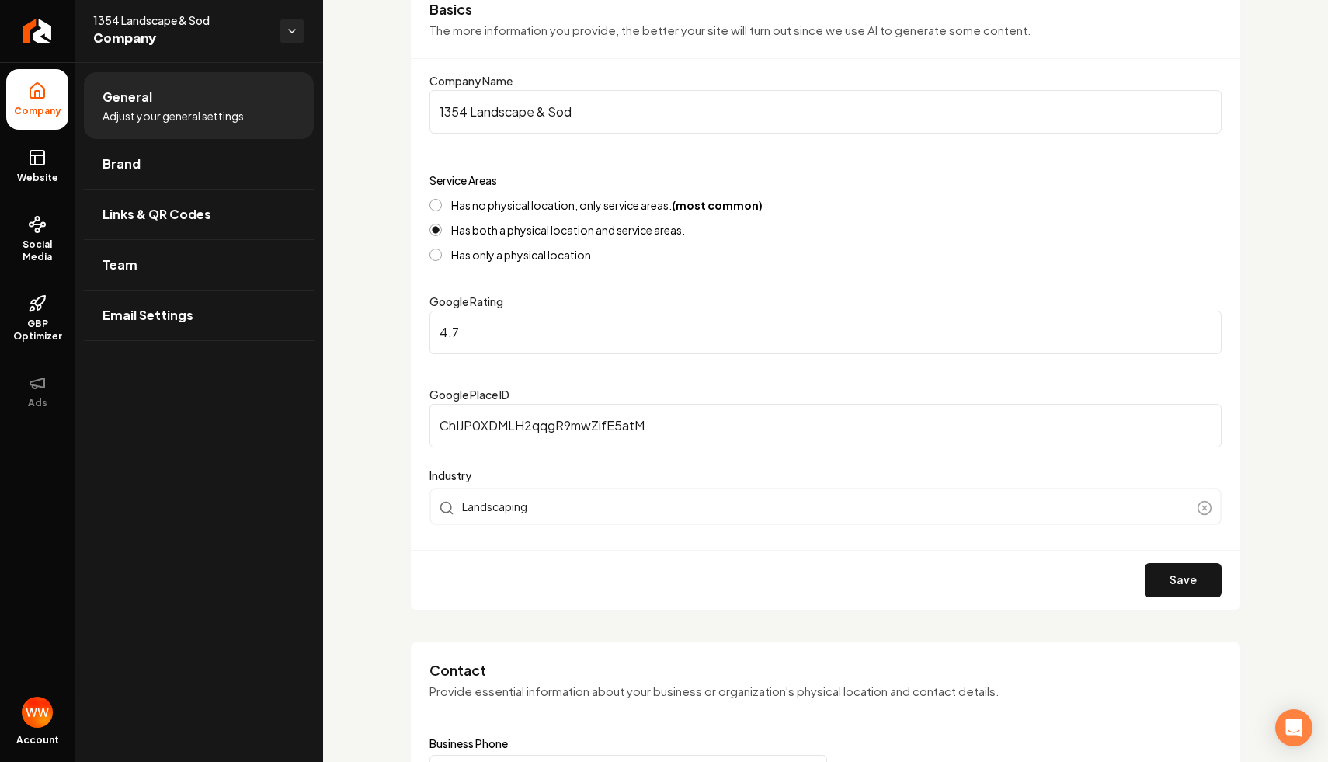
scroll to position [144, 0]
click at [465, 200] on label "Has no physical location, only service areas. (most common)" at bounding box center [606, 204] width 311 height 11
click at [442, 200] on button "Has no physical location, only service areas. (most common)" at bounding box center [435, 204] width 12 height 12
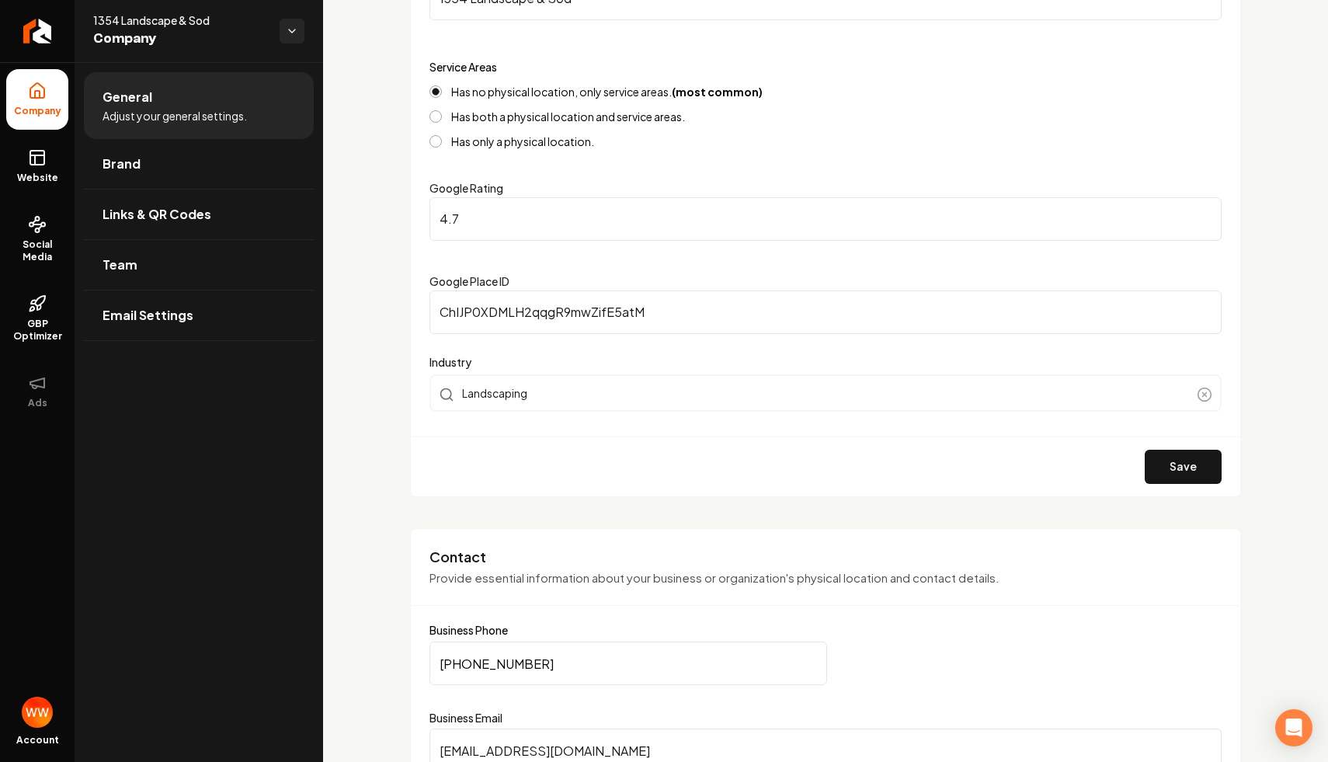
scroll to position [304, 0]
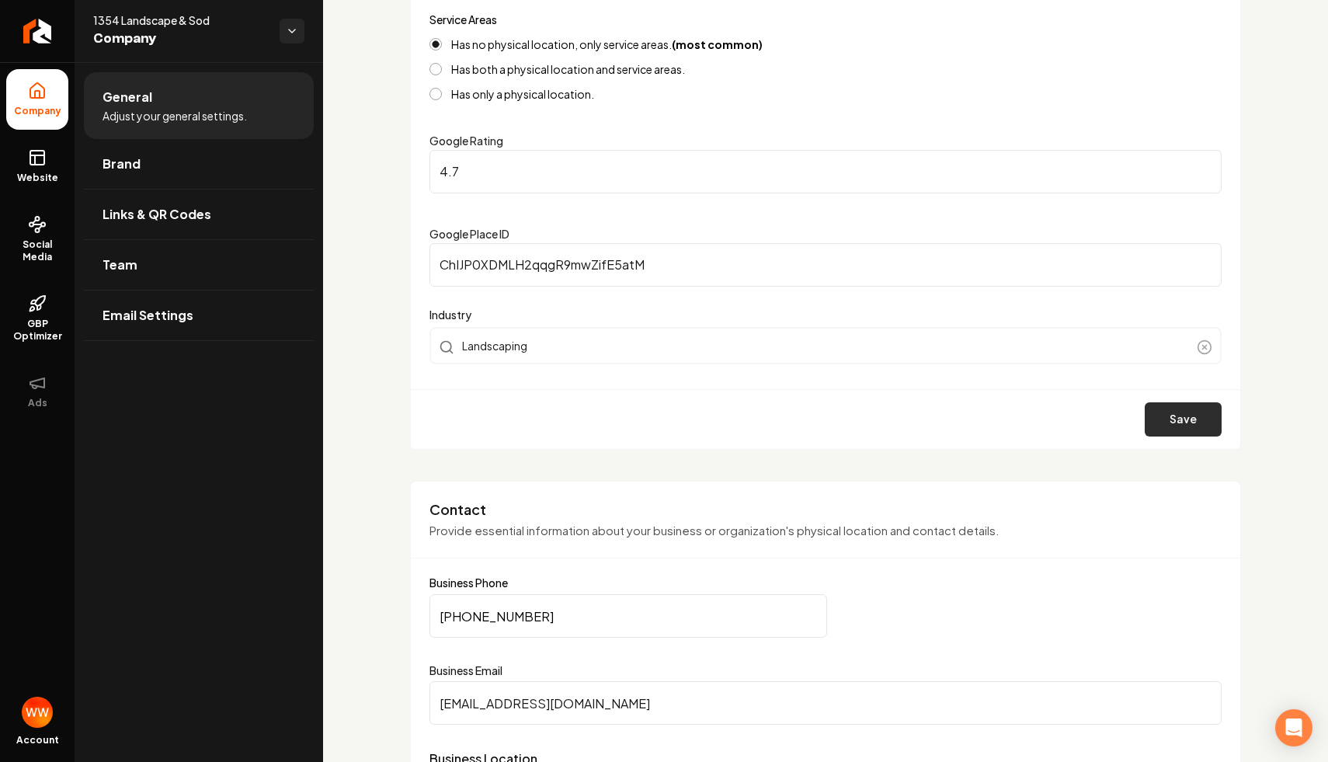
click at [1165, 414] on button "Save" at bounding box center [1182, 419] width 77 height 34
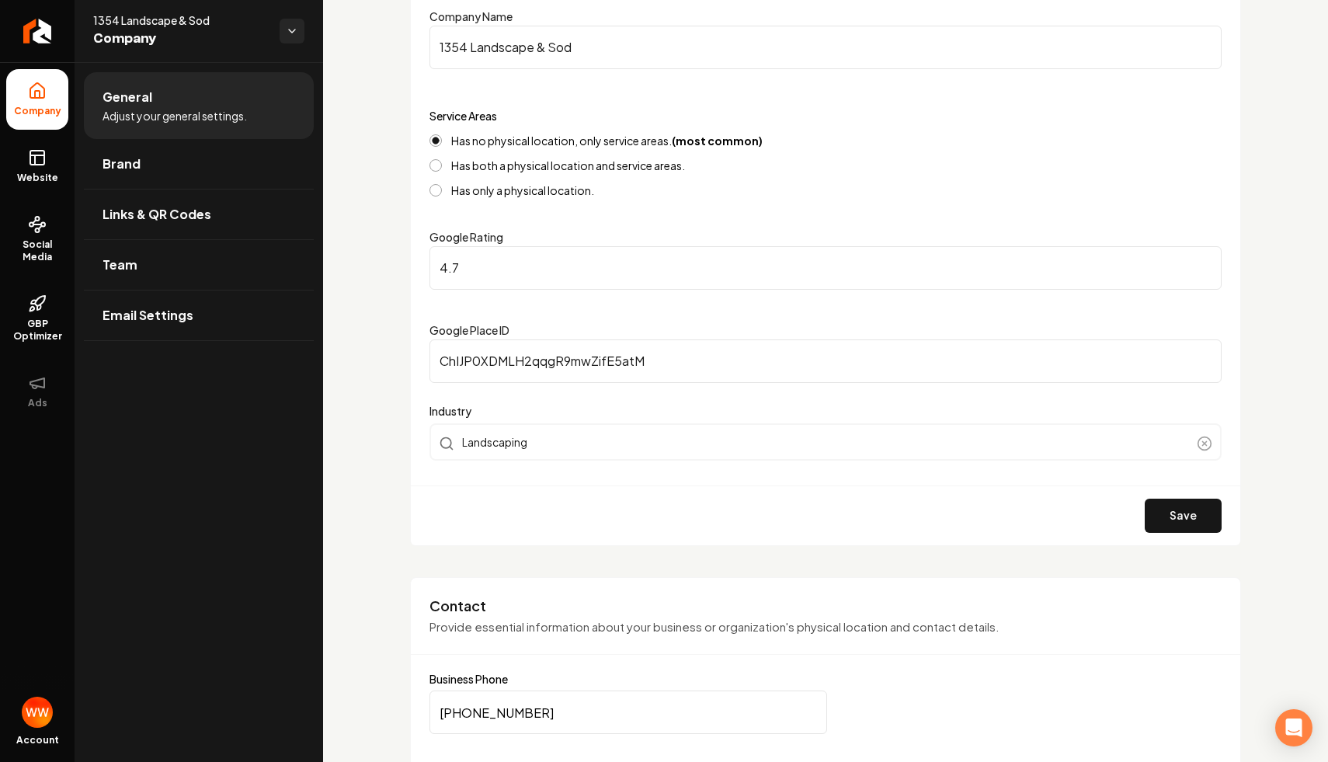
scroll to position [207, 0]
click at [654, 363] on input "ChIJP0XDMLH2qqgR9mwZifE5atM" at bounding box center [825, 362] width 792 height 43
click at [478, 342] on input "ChIJP0XDMLH2qqgR9mwZifE5atM" at bounding box center [825, 362] width 792 height 43
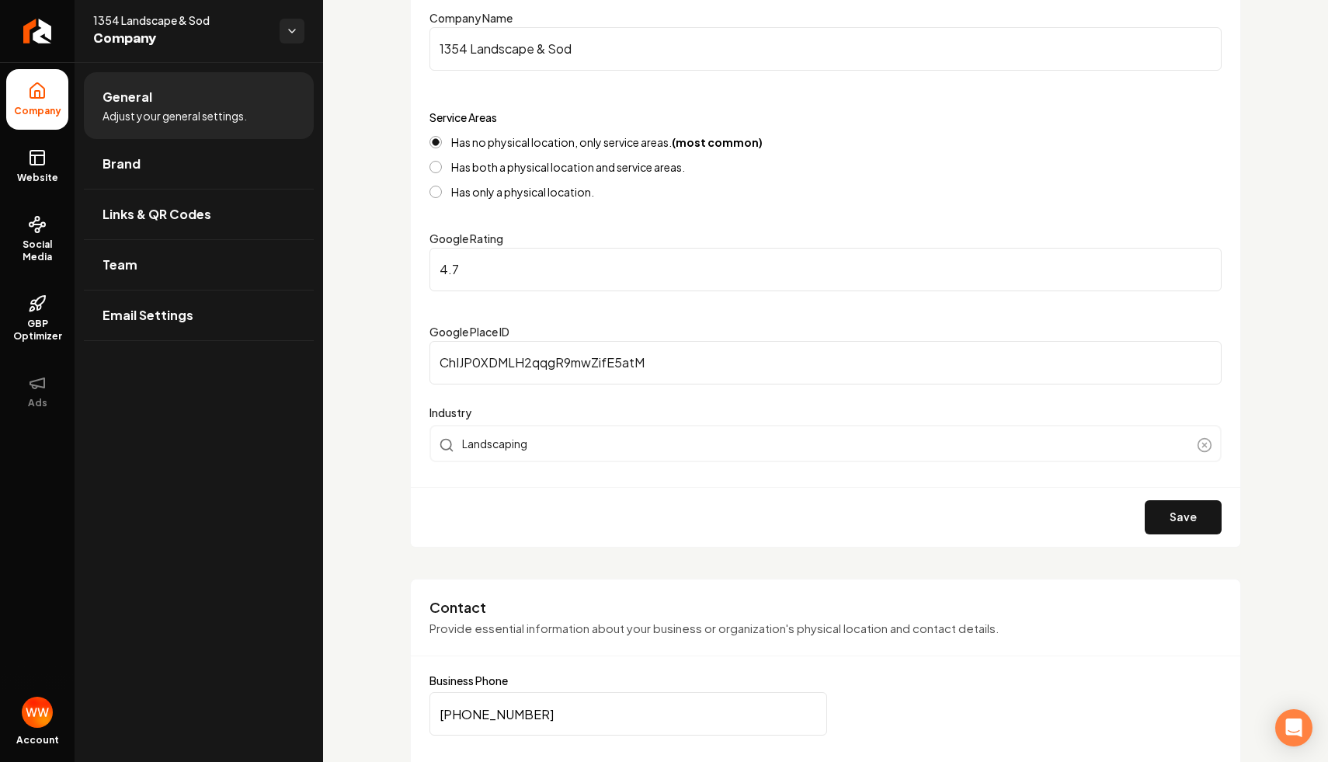
click at [509, 357] on input "ChIJP0XDMLH2qqgR9mwZifE5atM" at bounding box center [825, 362] width 792 height 43
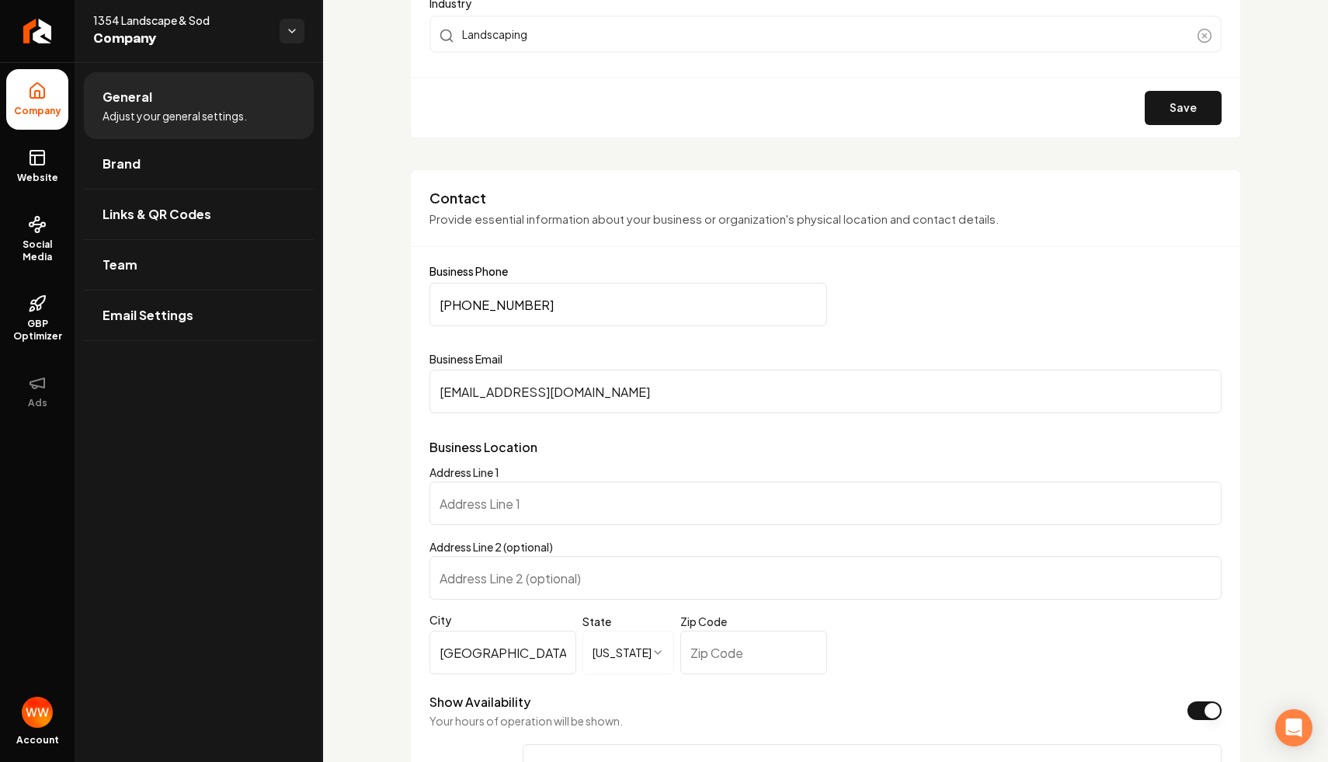
scroll to position [616, 0]
click at [613, 340] on form "**********" at bounding box center [825, 697] width 792 height 864
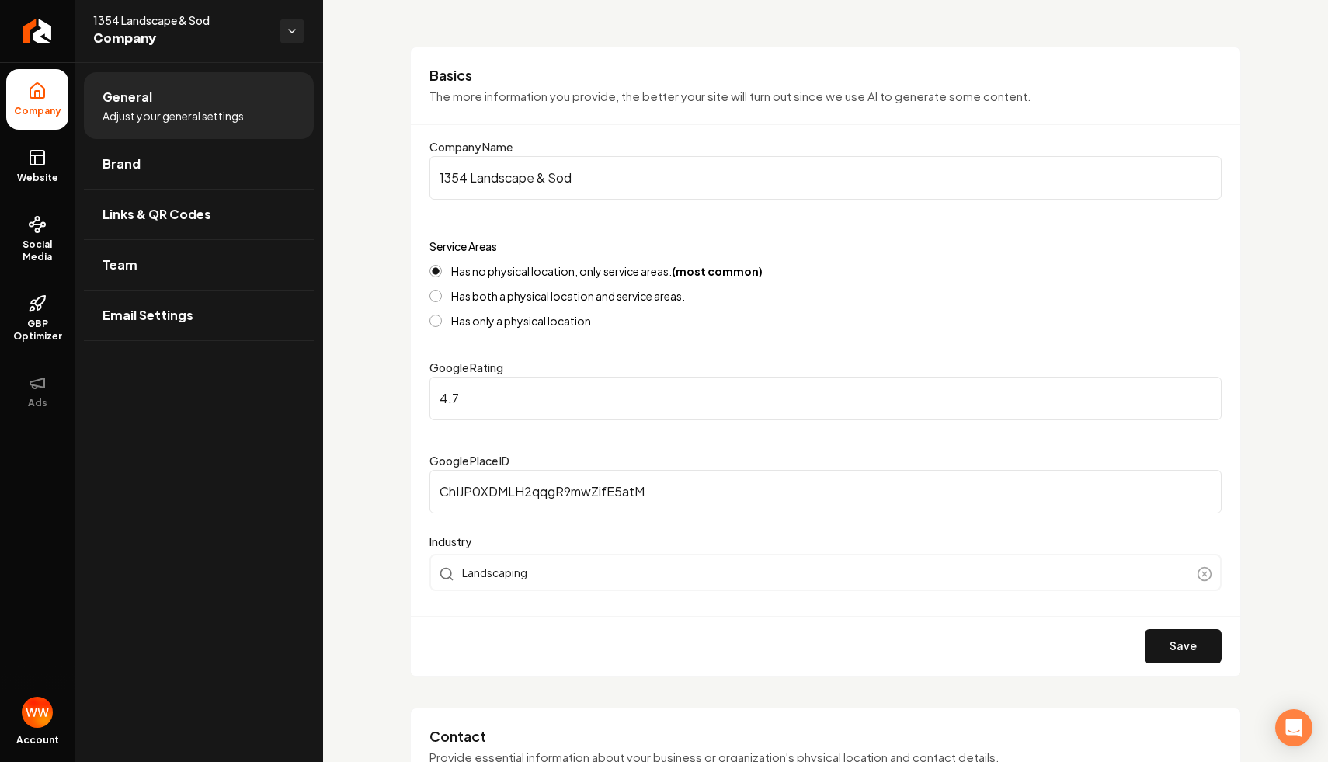
scroll to position [0, 0]
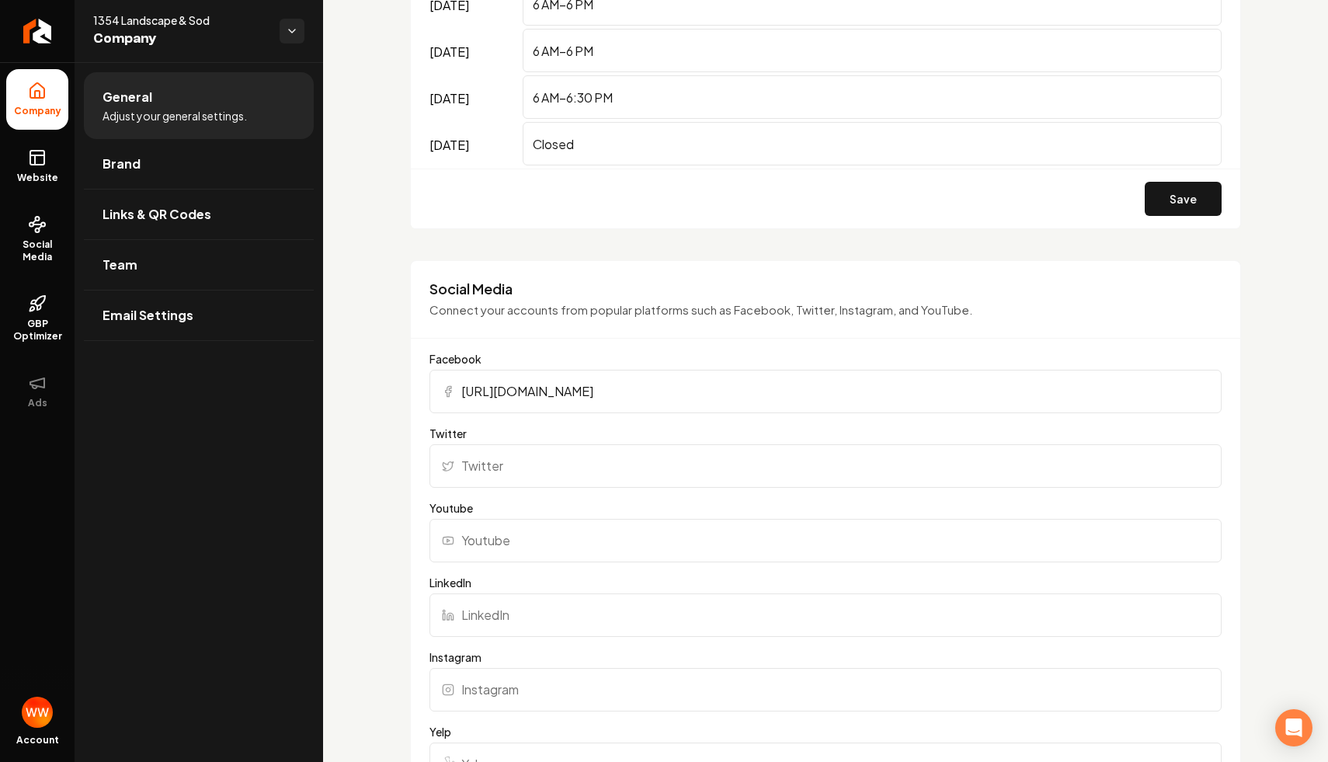
scroll to position [1502, 0]
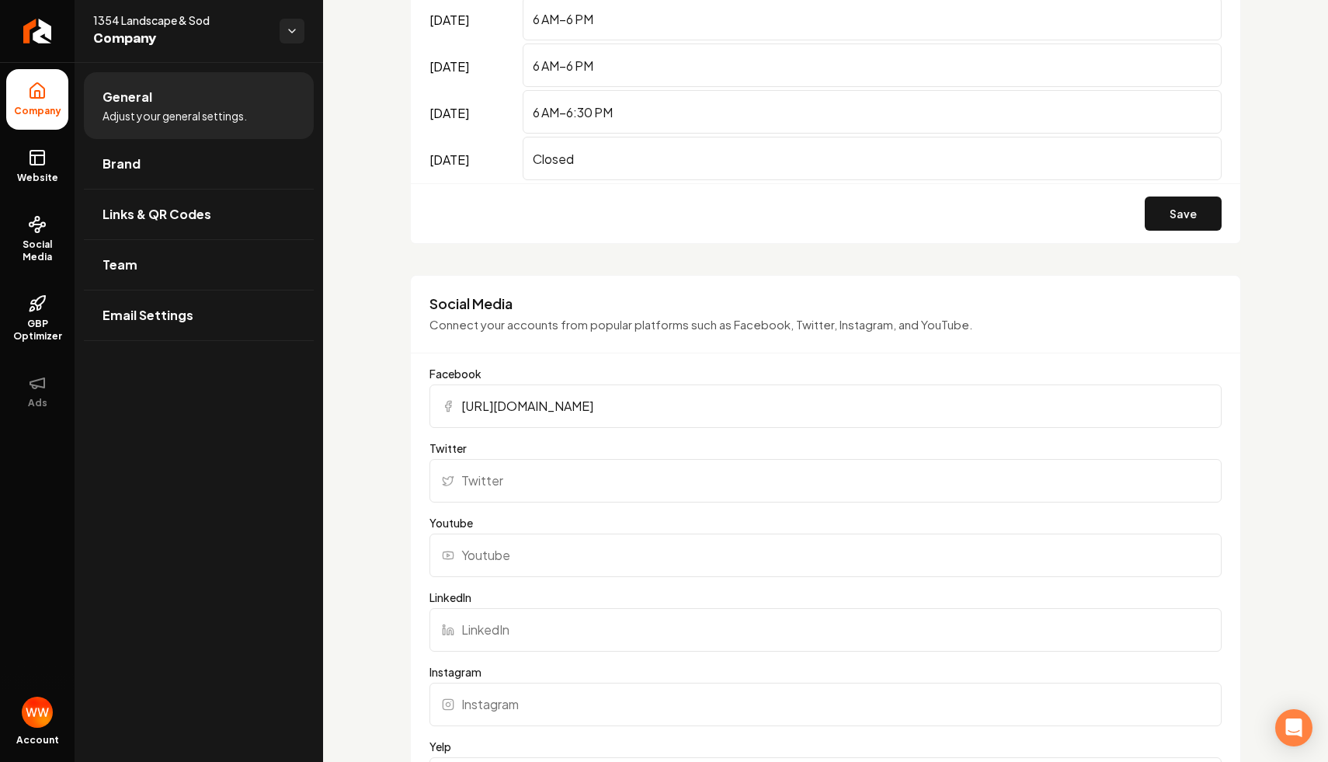
click at [680, 328] on p "Connect your accounts from popular platforms such as Facebook, Twitter, Instagr…" at bounding box center [825, 325] width 792 height 18
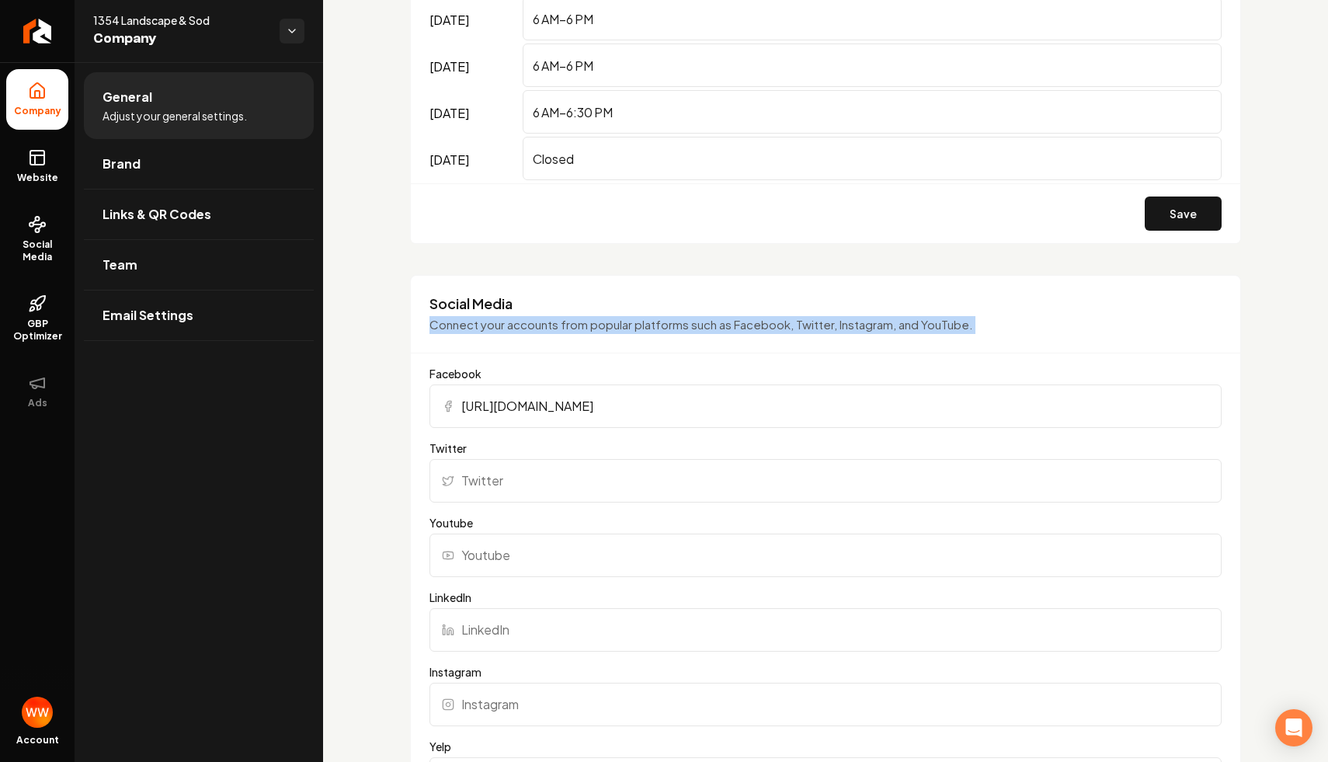
click at [680, 328] on p "Connect your accounts from popular platforms such as Facebook, Twitter, Instagr…" at bounding box center [825, 325] width 792 height 18
click at [550, 258] on div "**********" at bounding box center [825, 282] width 831 height 3321
